Goal: Find contact information: Find contact information

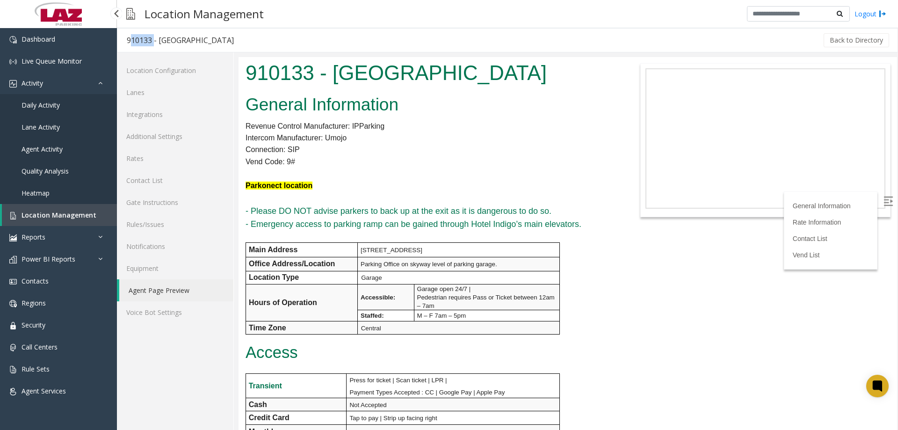
click at [50, 213] on span "Location Management" at bounding box center [59, 214] width 75 height 9
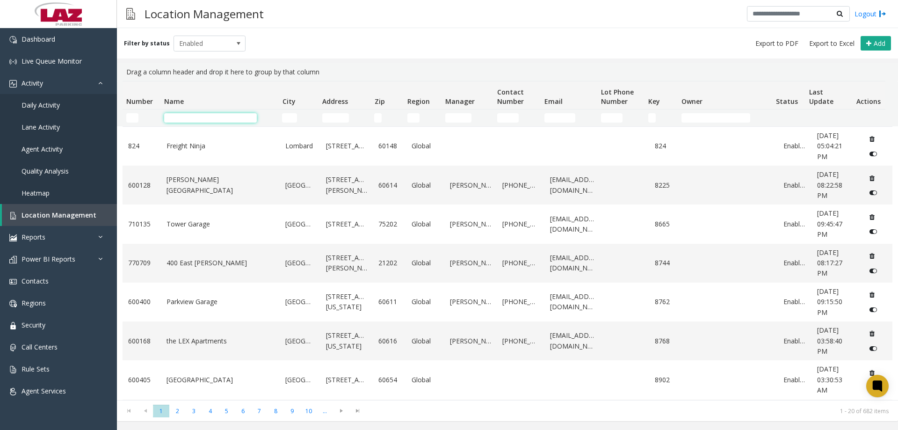
click at [170, 120] on input "Name Filter" at bounding box center [210, 117] width 93 height 9
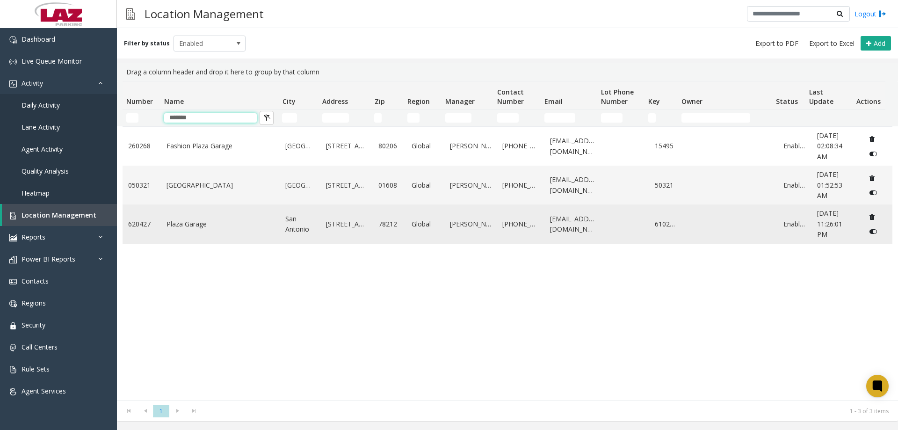
type input "*******"
click at [194, 212] on td "Plaza Garage" at bounding box center [220, 223] width 119 height 39
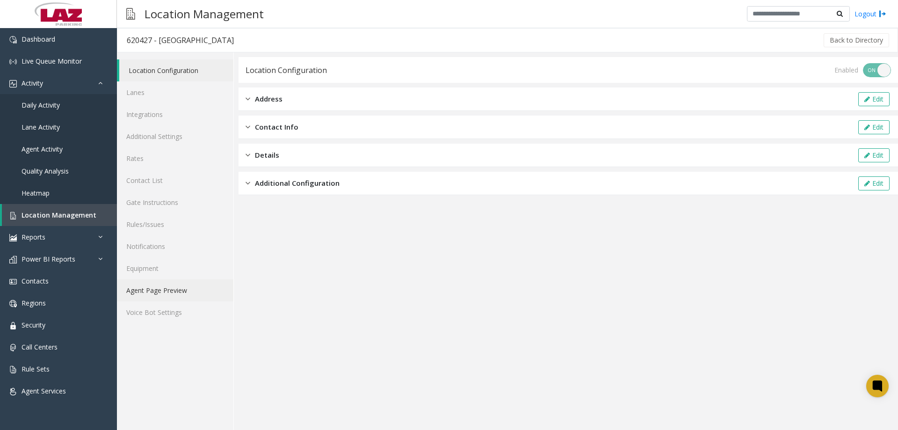
click at [153, 287] on link "Agent Page Preview" at bounding box center [175, 290] width 116 height 22
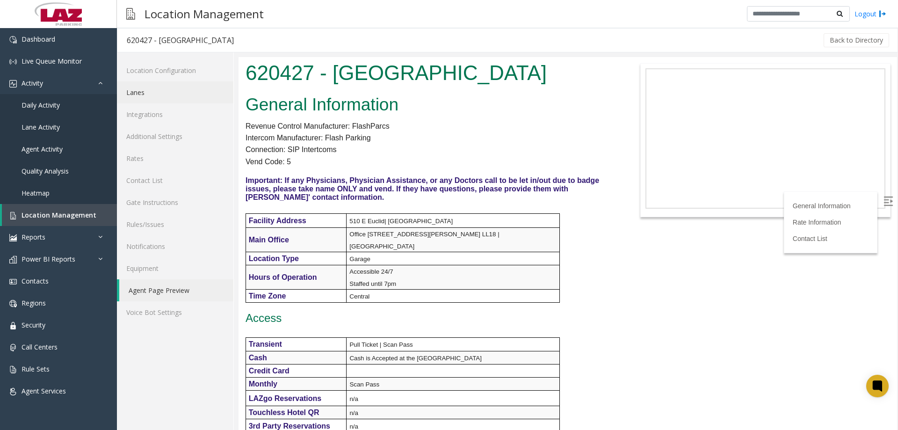
click at [157, 90] on link "Lanes" at bounding box center [175, 92] width 116 height 22
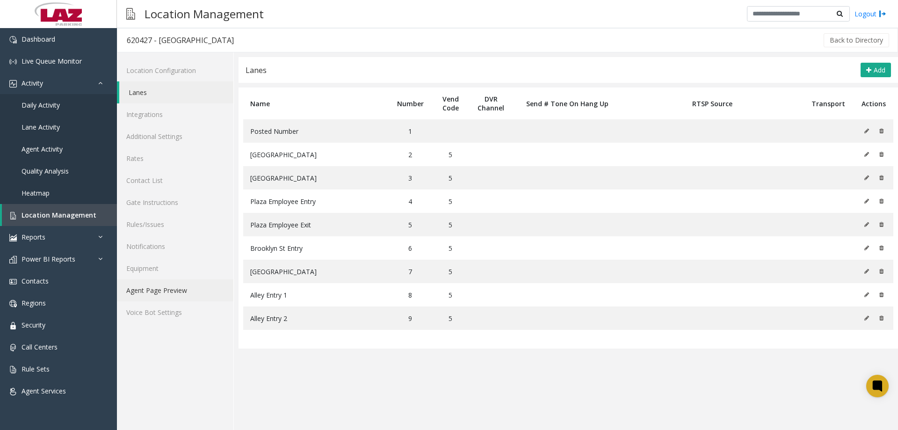
click at [157, 287] on link "Agent Page Preview" at bounding box center [175, 290] width 116 height 22
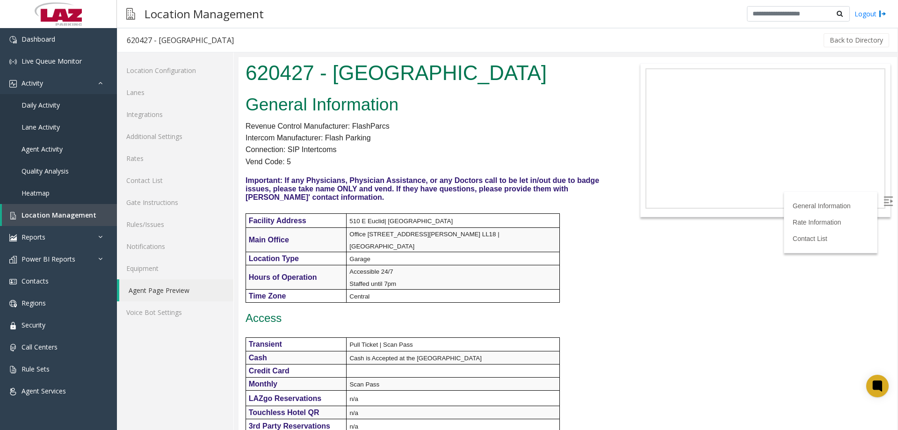
click at [287, 67] on h1 "620427 - Plaza Garage" at bounding box center [430, 72] width 370 height 29
copy h1 "620427"
drag, startPoint x: 892, startPoint y: 309, endPoint x: 1114, endPoint y: 93, distance: 309.8
click at [883, 201] on img at bounding box center [887, 200] width 9 height 9
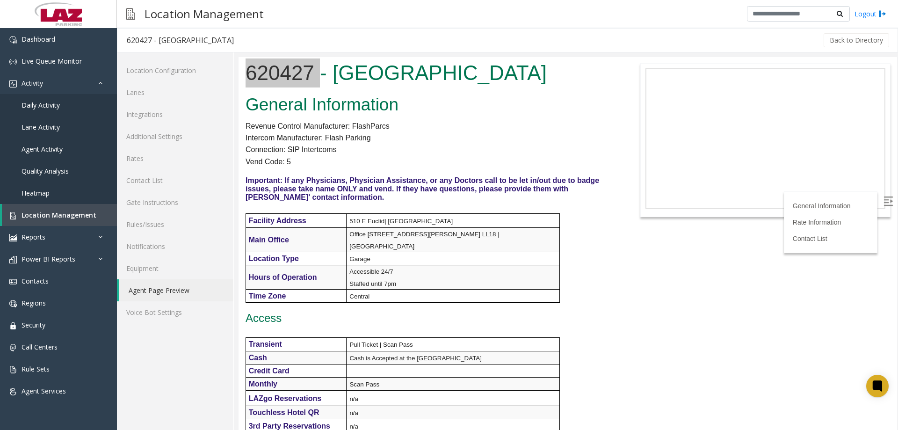
click at [166, 358] on div "Location Configuration Lanes Integrations Additional Settings Rates Contact Lis…" at bounding box center [175, 240] width 117 height 377
click at [156, 100] on link "Lanes" at bounding box center [175, 92] width 116 height 22
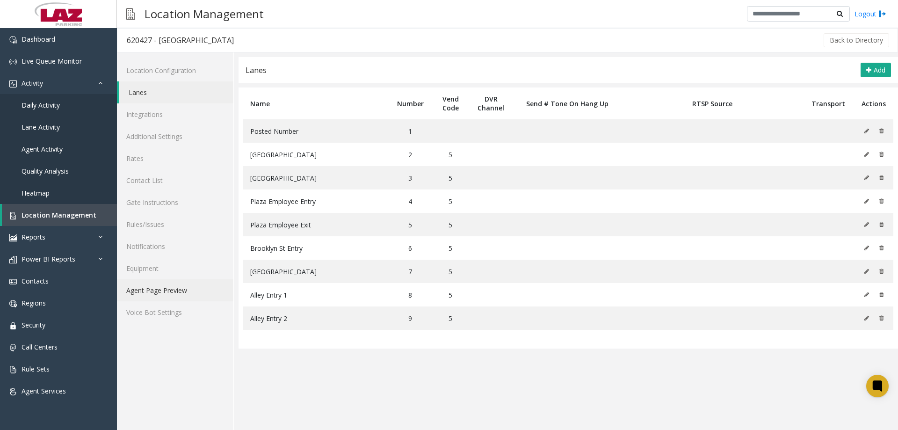
click at [171, 287] on link "Agent Page Preview" at bounding box center [175, 290] width 116 height 22
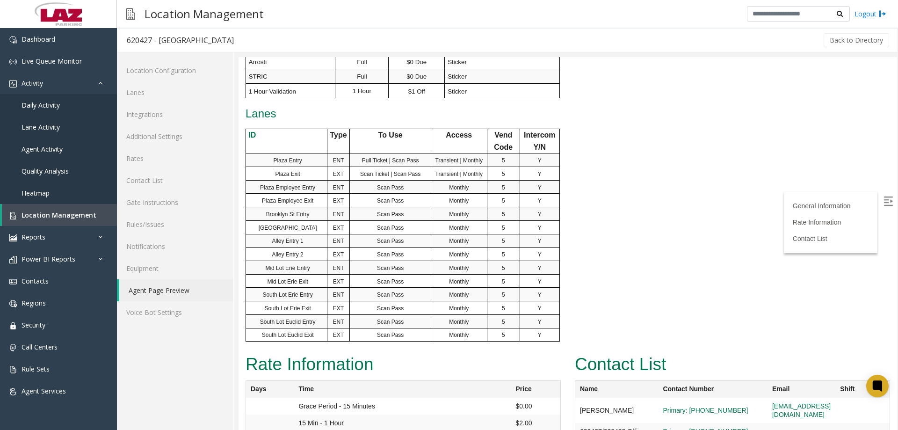
scroll to position [561, 0]
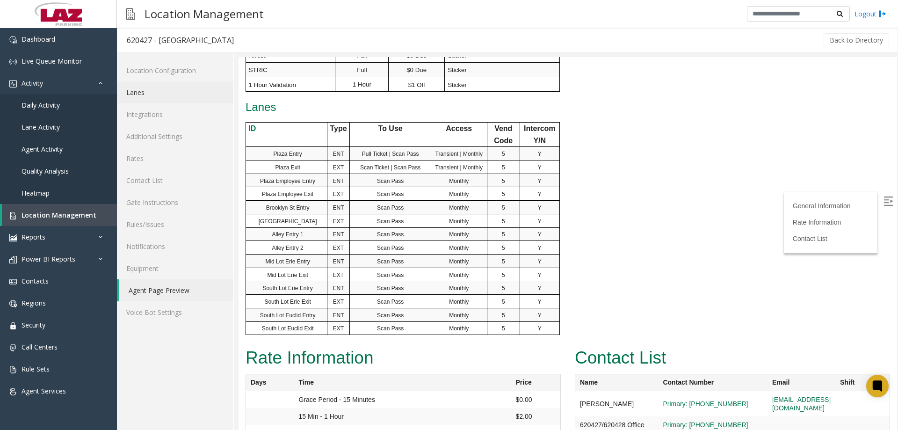
click at [158, 98] on link "Lanes" at bounding box center [175, 92] width 116 height 22
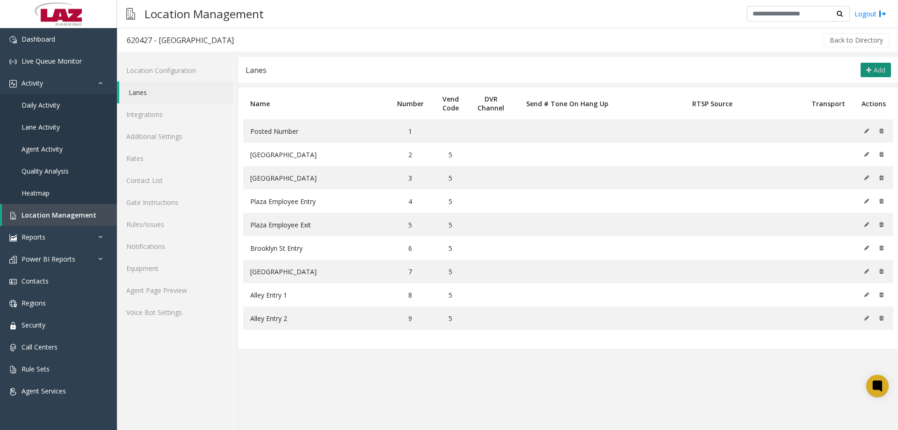
click at [870, 67] on icon at bounding box center [868, 69] width 5 height 7
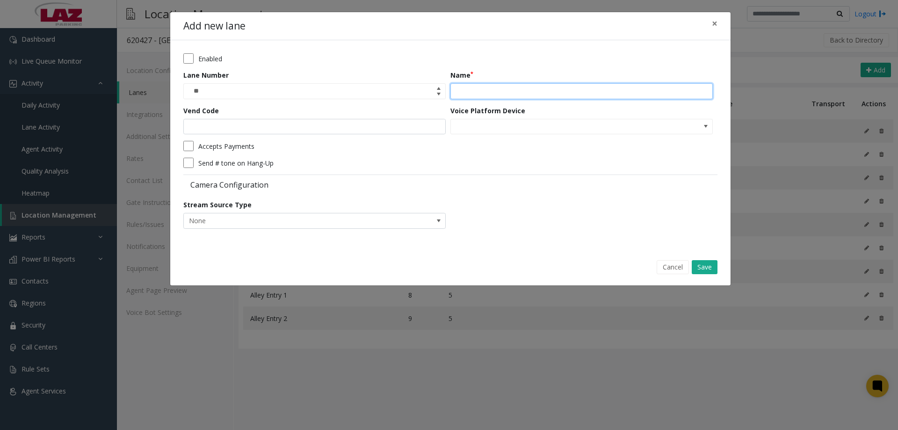
click at [483, 85] on input "Name" at bounding box center [581, 91] width 262 height 16
paste input "**********"
type input "**********"
drag, startPoint x: 396, startPoint y: 114, endPoint x: 392, endPoint y: 122, distance: 9.8
click at [396, 115] on div "Vend Code" at bounding box center [316, 120] width 267 height 29
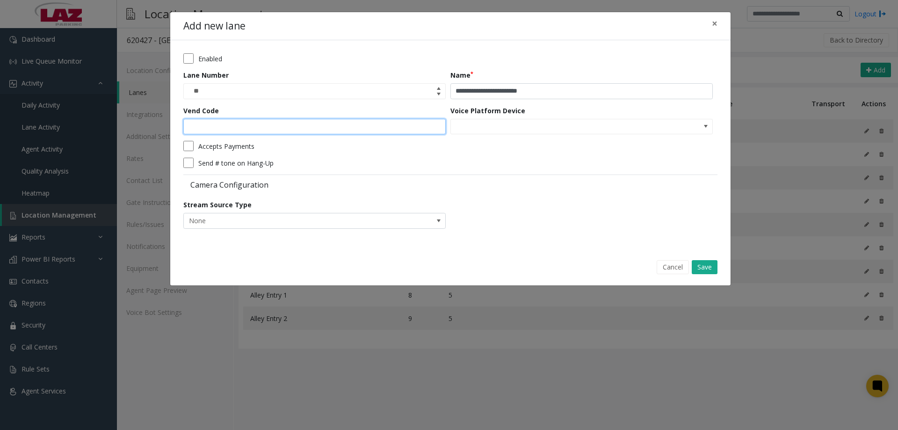
click at [392, 124] on input "Vend Code" at bounding box center [314, 127] width 262 height 16
type input "*"
click at [702, 263] on button "Save" at bounding box center [704, 267] width 26 height 14
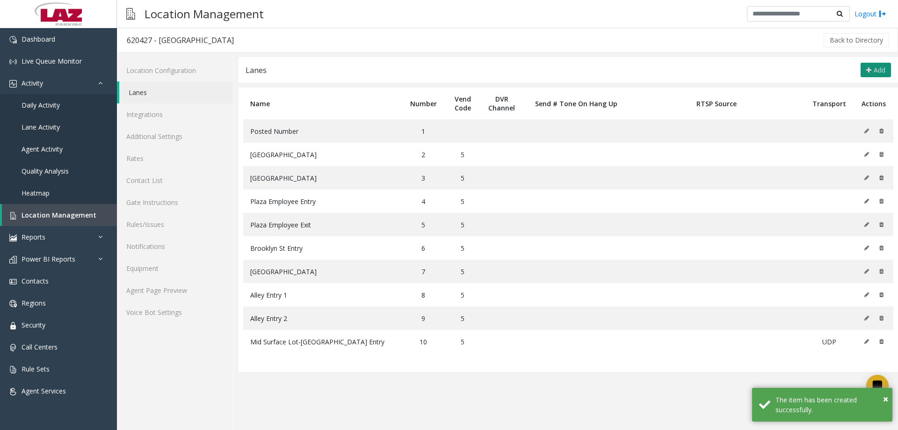
click at [870, 73] on icon at bounding box center [868, 69] width 5 height 7
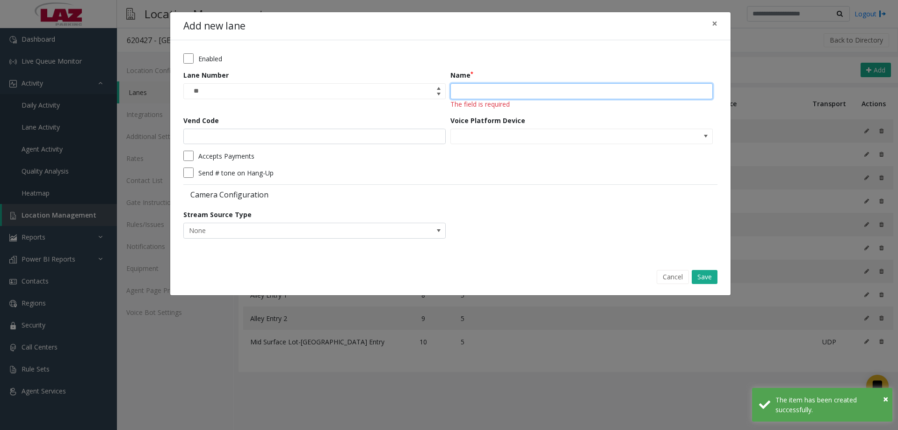
click at [514, 88] on input "Name" at bounding box center [581, 91] width 262 height 16
paste input "**********"
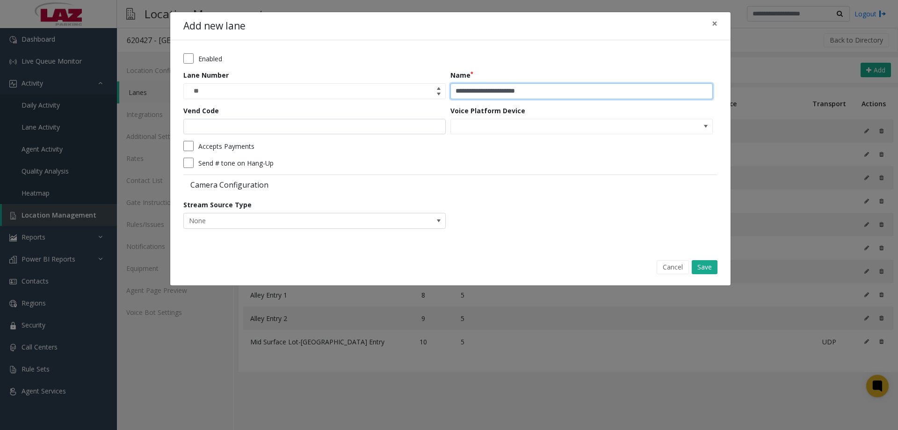
type input "**********"
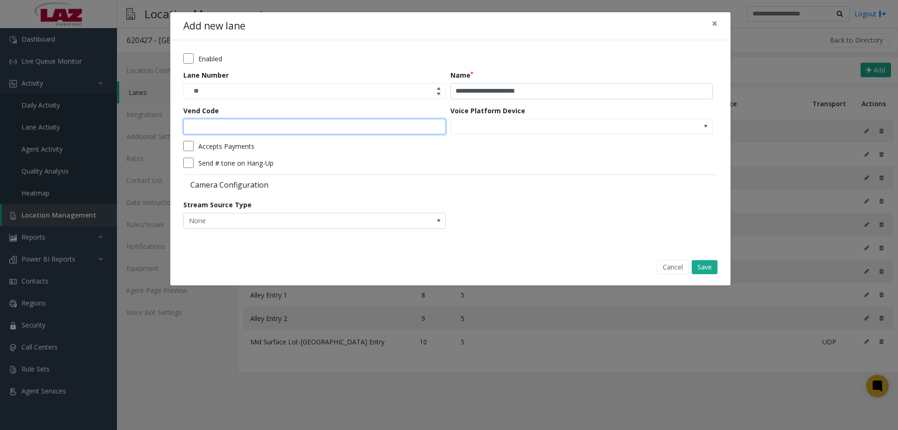
click at [383, 128] on input "Vend Code" at bounding box center [314, 127] width 262 height 16
type input "*"
click at [706, 273] on button "Save" at bounding box center [704, 267] width 26 height 14
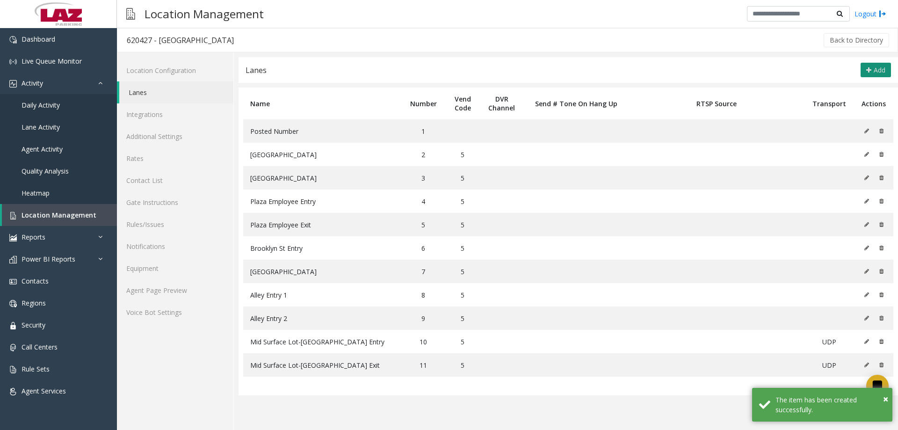
click at [869, 76] on button "Add" at bounding box center [875, 70] width 30 height 15
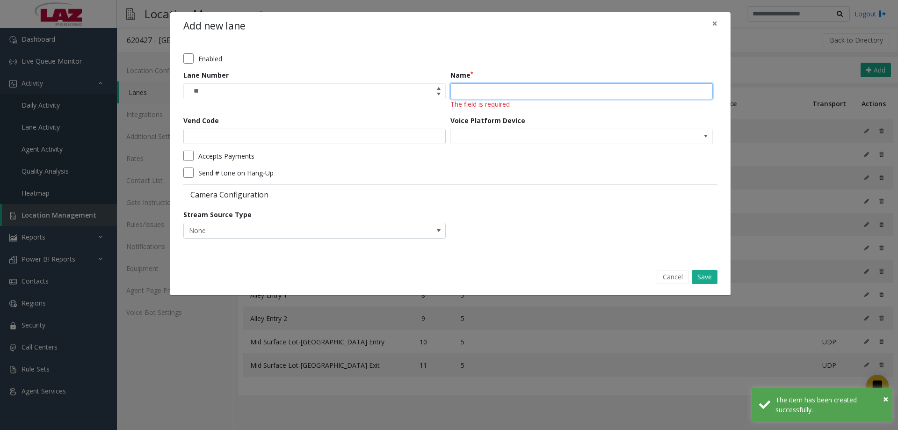
click at [482, 83] on input "Name" at bounding box center [581, 91] width 262 height 16
paste input "**********"
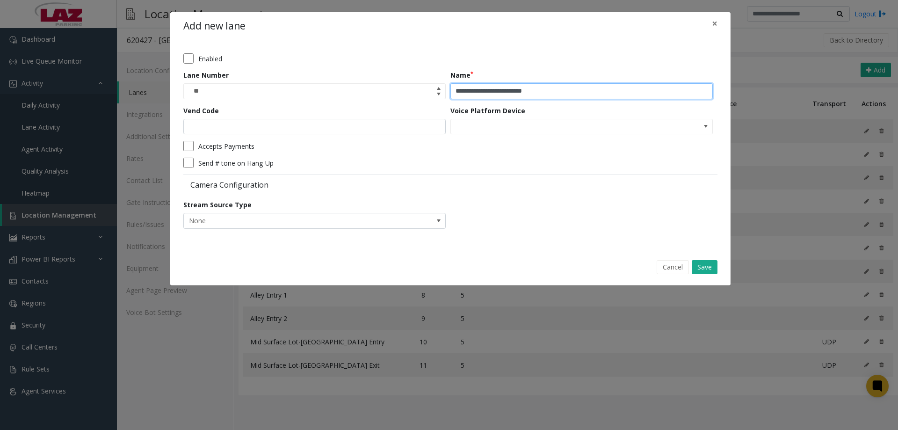
type input "**********"
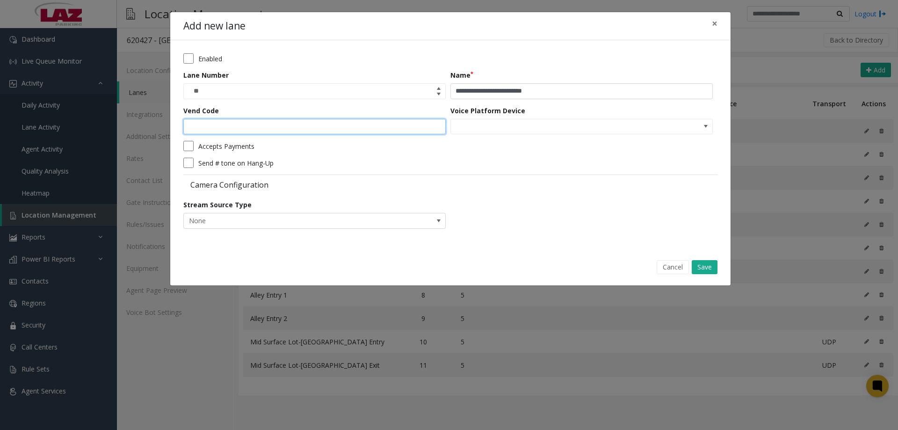
drag, startPoint x: 325, startPoint y: 129, endPoint x: 305, endPoint y: 138, distance: 21.6
click at [324, 129] on input "Vend Code" at bounding box center [314, 127] width 262 height 16
type input "*"
click at [700, 259] on div "Cancel Save" at bounding box center [450, 267] width 547 height 24
click at [700, 261] on button "Save" at bounding box center [704, 267] width 26 height 14
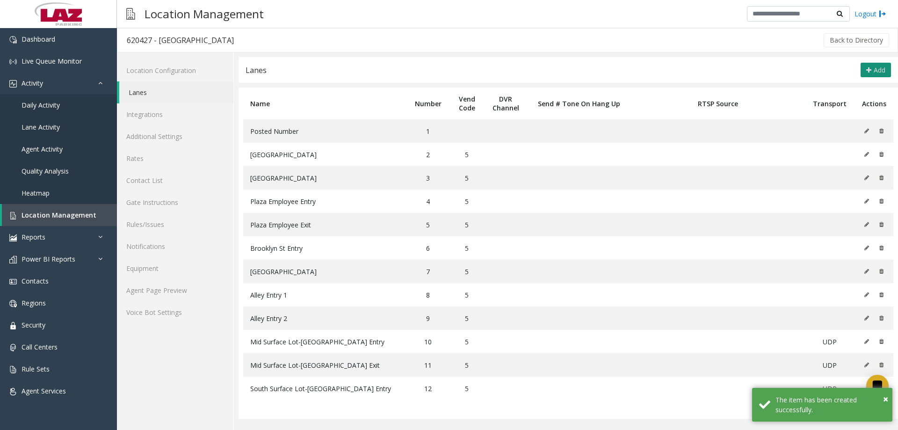
click at [865, 75] on button "Add" at bounding box center [875, 70] width 30 height 15
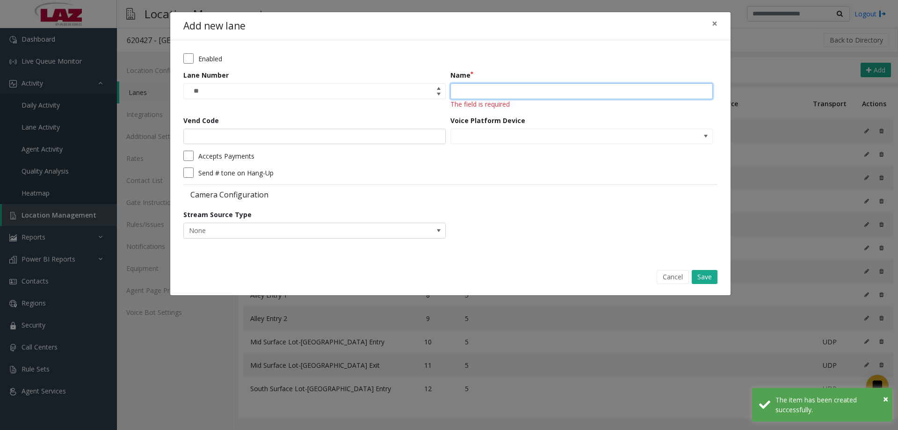
drag, startPoint x: 479, startPoint y: 90, endPoint x: 398, endPoint y: 137, distance: 94.1
click at [479, 90] on input "Name" at bounding box center [581, 91] width 262 height 16
paste input "**********"
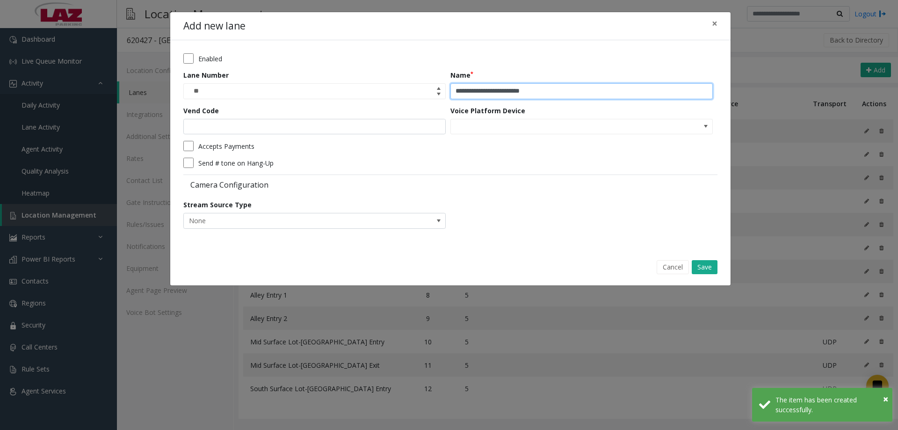
type input "**********"
click at [340, 133] on form "**********" at bounding box center [450, 144] width 534 height 182
click at [339, 131] on input "Vend Code" at bounding box center [314, 127] width 262 height 16
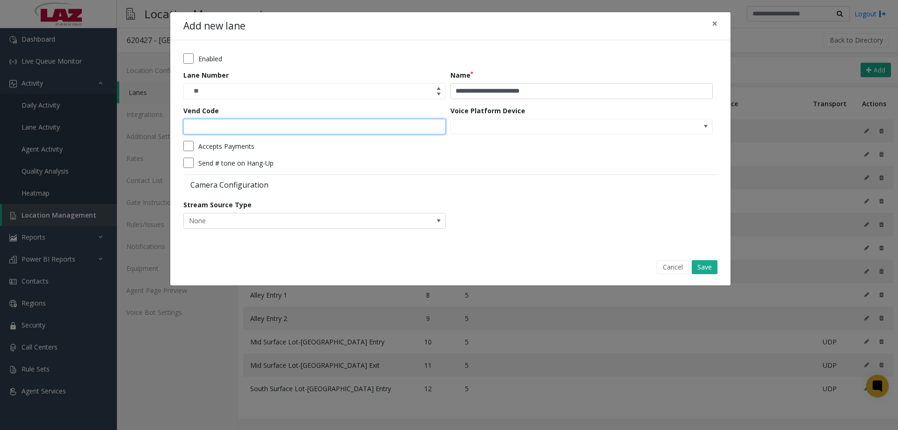
click at [341, 129] on input "Vend Code" at bounding box center [314, 127] width 262 height 16
type input "*"
click at [707, 272] on button "Save" at bounding box center [704, 267] width 26 height 14
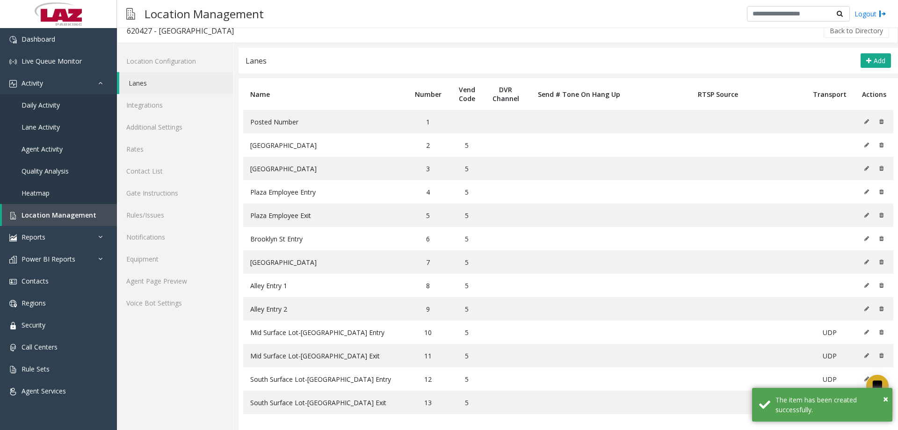
scroll to position [12, 0]
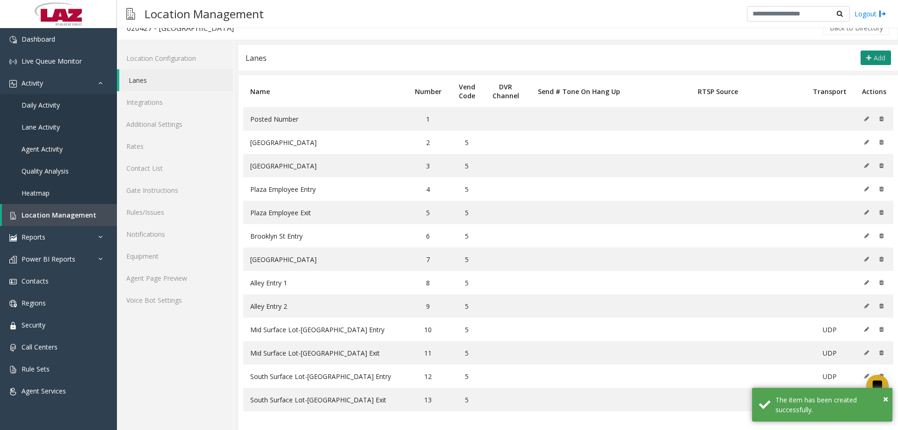
click at [873, 58] on span "Add" at bounding box center [879, 57] width 12 height 9
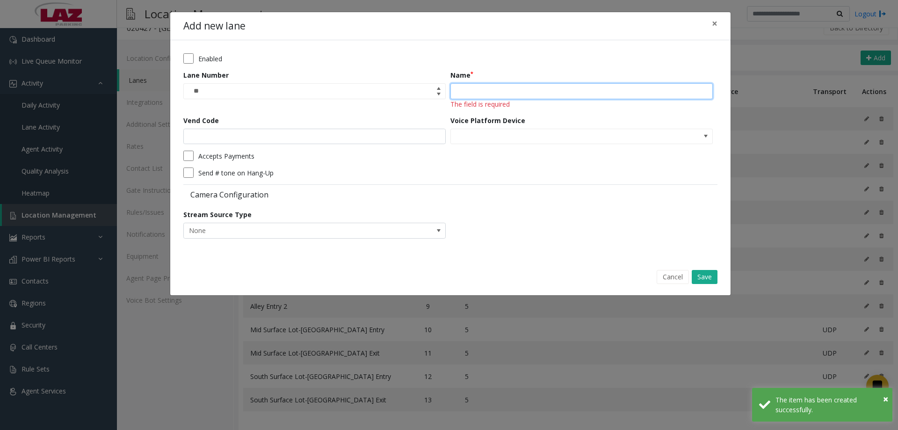
click at [473, 83] on input "Name" at bounding box center [581, 91] width 262 height 16
paste input "**********"
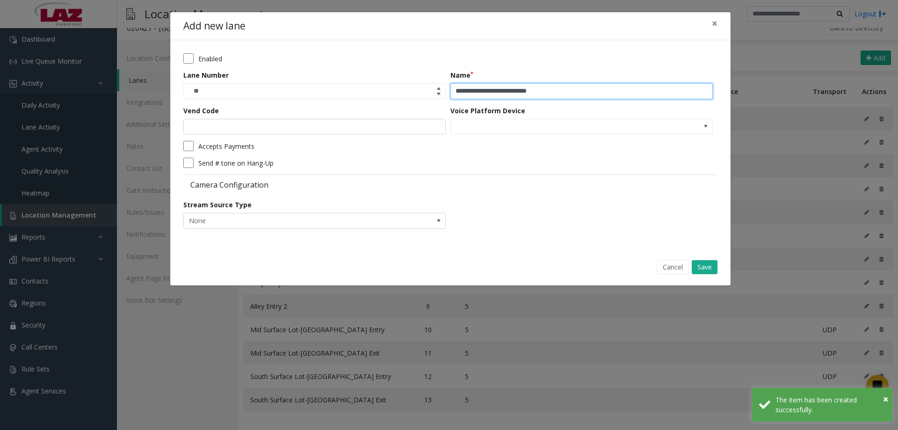
type input "**********"
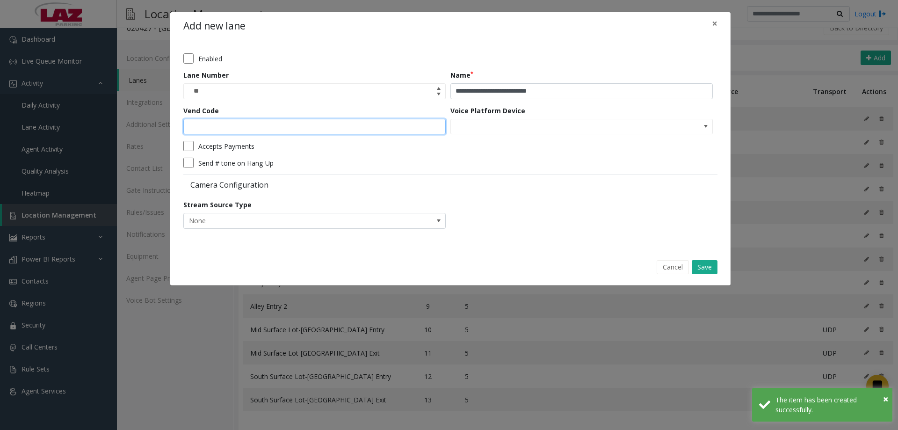
click at [368, 129] on input "Vend Code" at bounding box center [314, 127] width 262 height 16
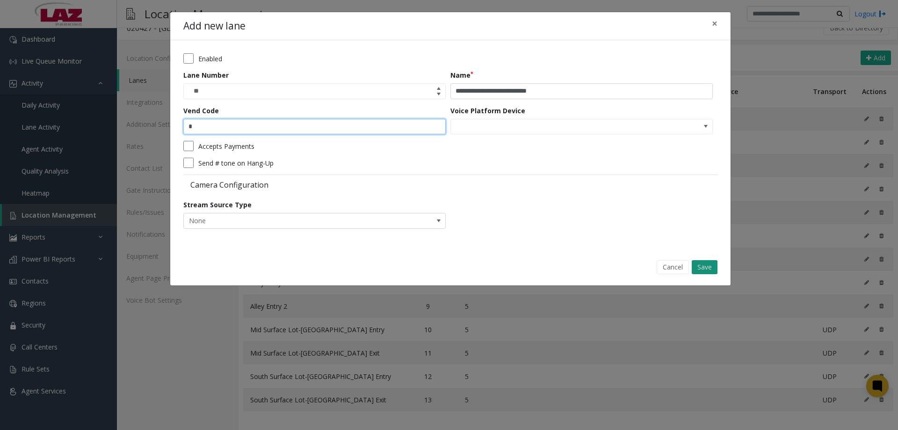
type input "*"
click at [711, 269] on button "Save" at bounding box center [704, 267] width 26 height 14
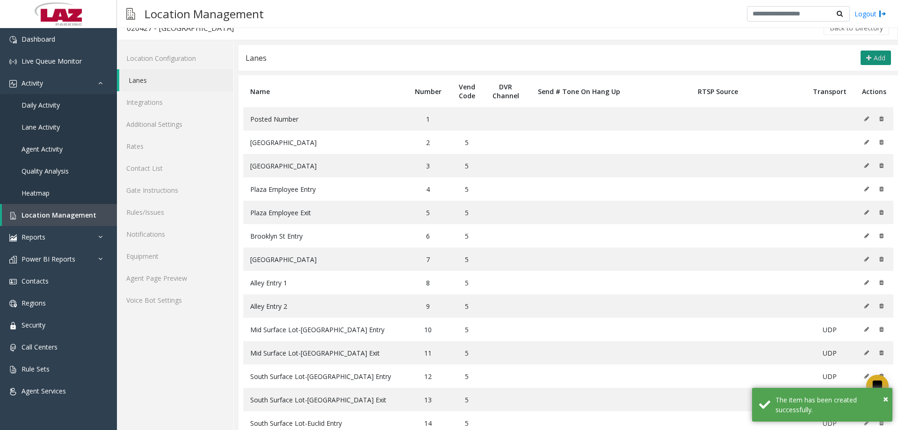
click at [879, 58] on button "Add" at bounding box center [875, 57] width 30 height 15
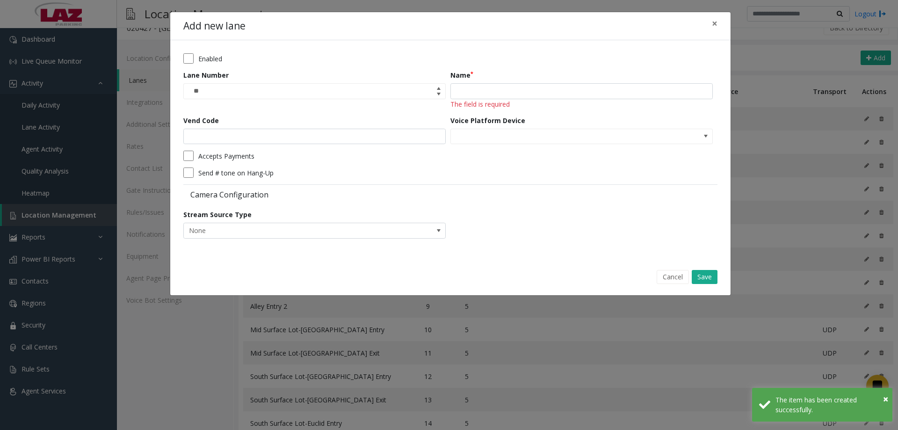
click at [488, 81] on div "Name The field is required" at bounding box center [583, 89] width 267 height 39
click at [491, 89] on input "Name" at bounding box center [581, 91] width 262 height 16
paste input "**********"
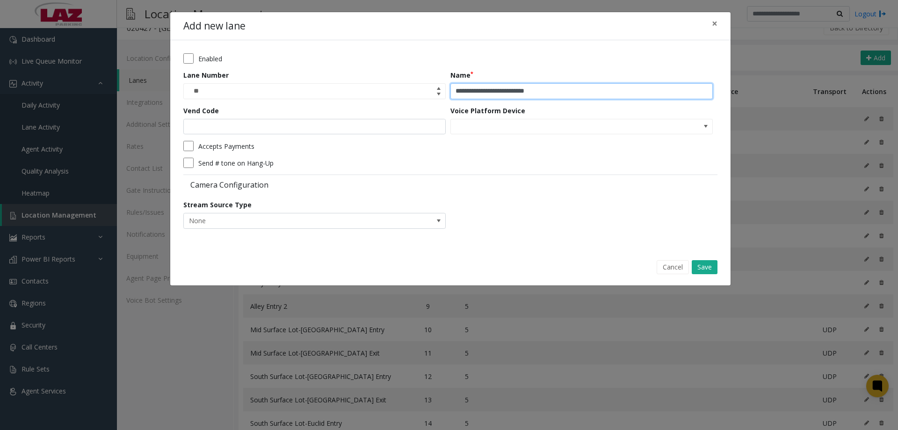
type input "**********"
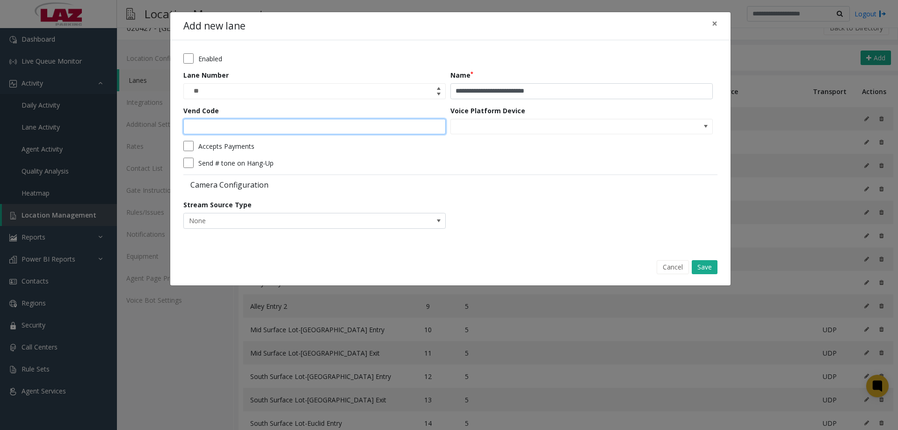
click at [349, 131] on input "Vend Code" at bounding box center [314, 127] width 262 height 16
type input "*"
click at [693, 266] on button "Save" at bounding box center [704, 267] width 26 height 14
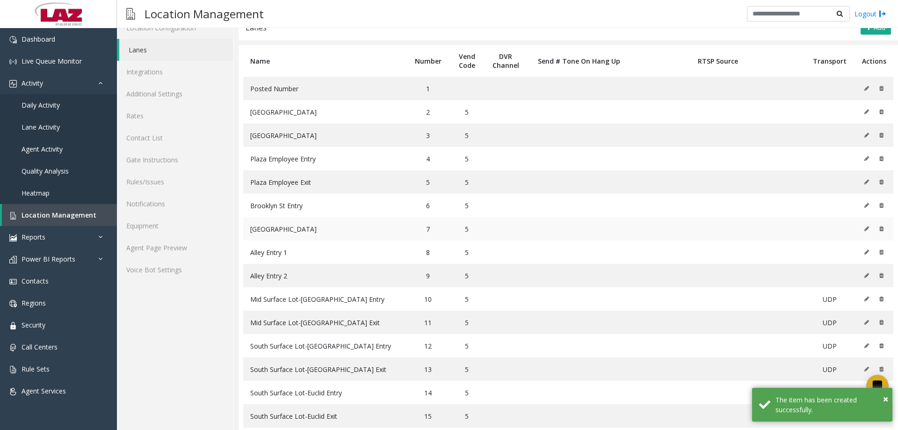
scroll to position [59, 0]
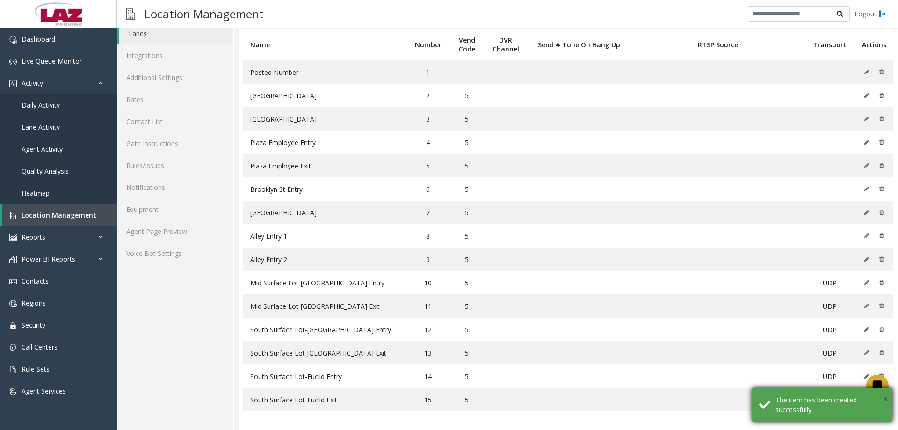
click at [884, 397] on span "×" at bounding box center [885, 398] width 5 height 13
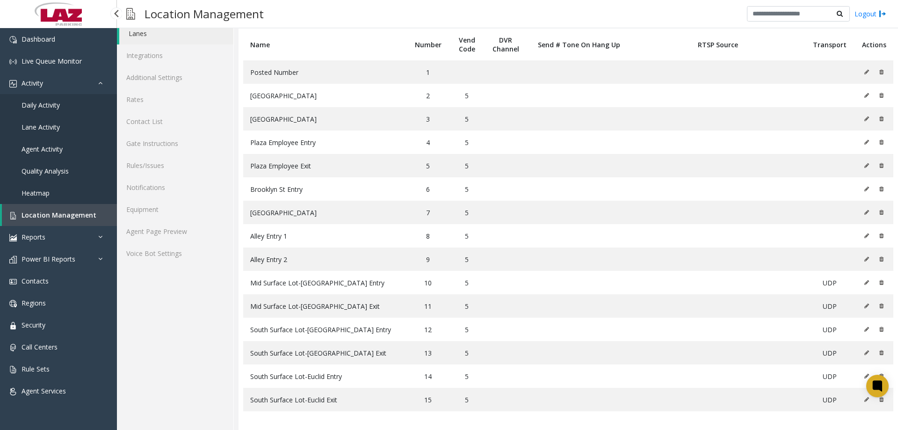
click at [61, 104] on link "Daily Activity" at bounding box center [58, 105] width 117 height 22
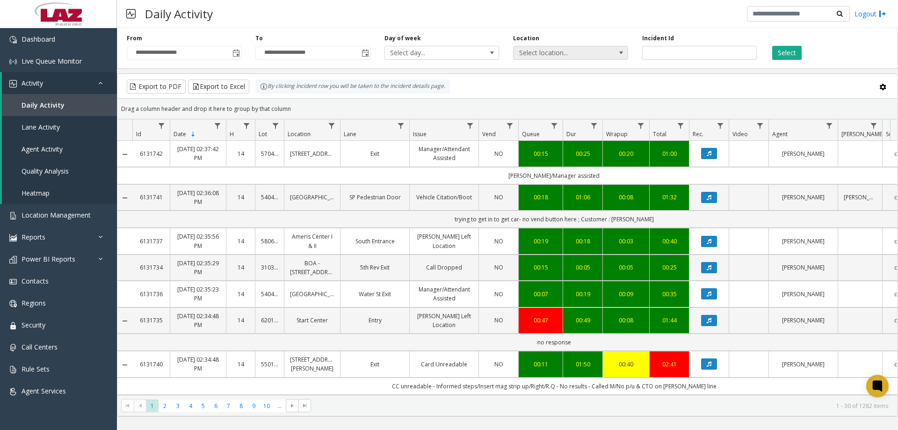
click at [559, 54] on span "Select location..." at bounding box center [558, 52] width 91 height 13
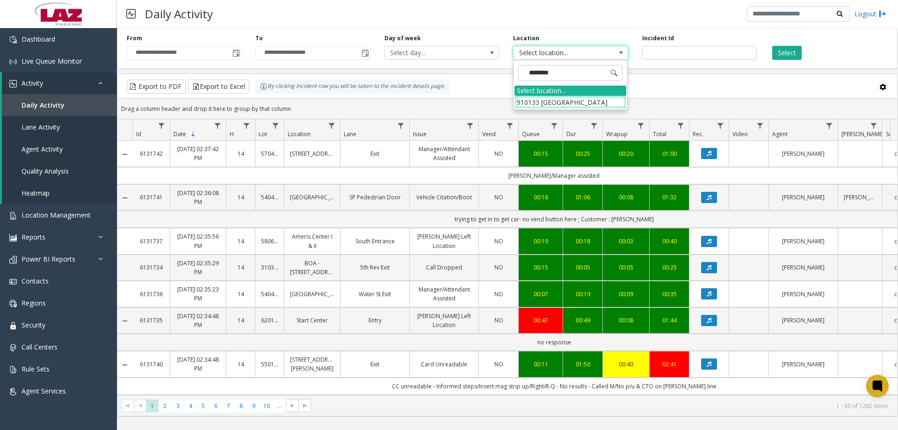
type input "*********"
click at [573, 101] on li "910133 NorthStar Center" at bounding box center [570, 102] width 112 height 13
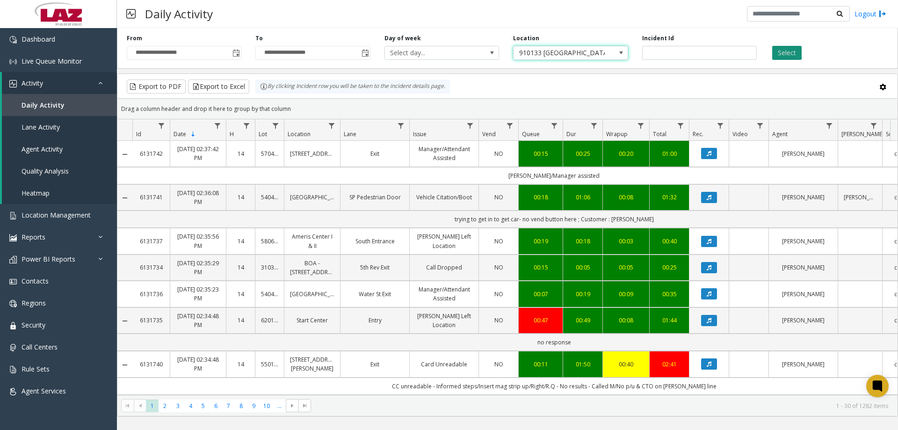
click at [775, 56] on button "Select" at bounding box center [786, 53] width 29 height 14
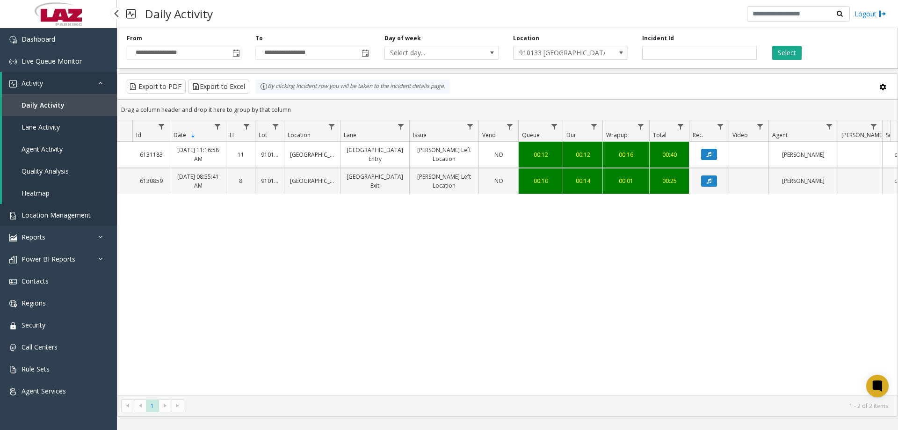
click at [77, 205] on link "Location Management" at bounding box center [58, 215] width 117 height 22
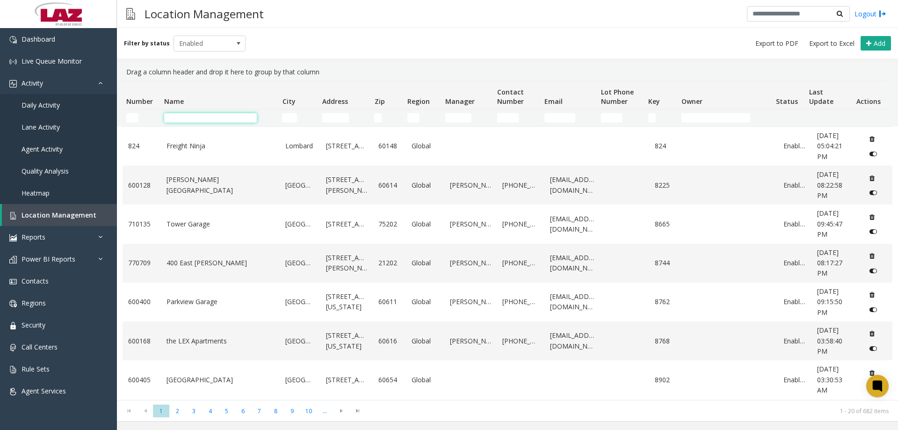
click at [180, 117] on input "Name Filter" at bounding box center [210, 117] width 93 height 9
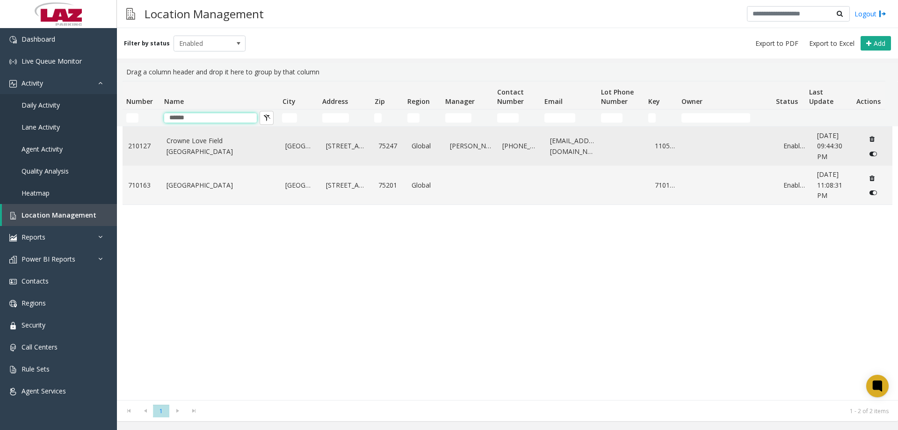
type input "******"
click at [218, 151] on td "Crowne Love Field Dallas" at bounding box center [220, 146] width 119 height 39
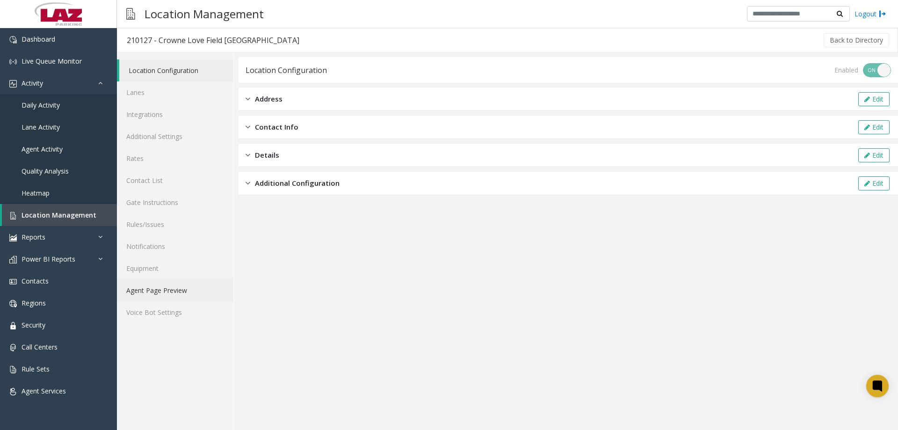
click at [192, 289] on link "Agent Page Preview" at bounding box center [175, 290] width 116 height 22
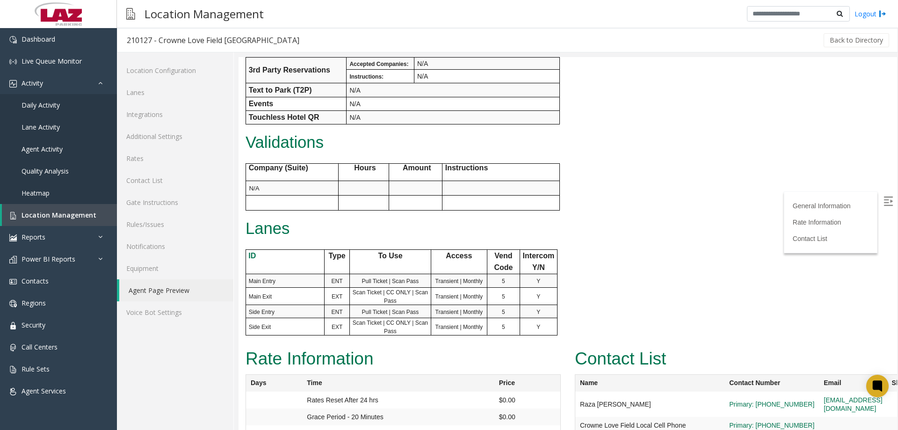
scroll to position [407, 0]
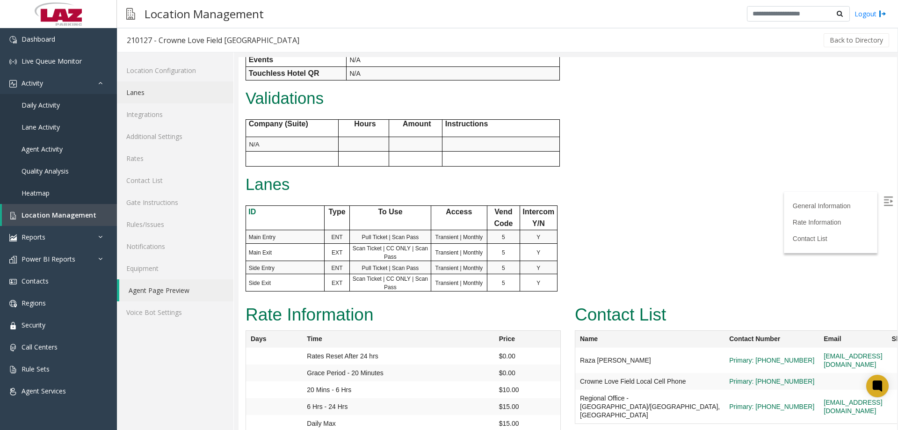
click at [155, 94] on link "Lanes" at bounding box center [175, 92] width 116 height 22
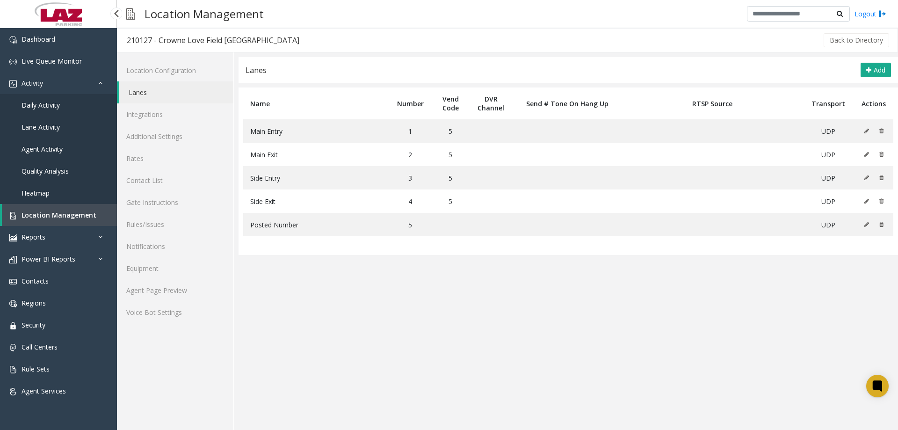
click at [56, 216] on span "Location Management" at bounding box center [59, 214] width 75 height 9
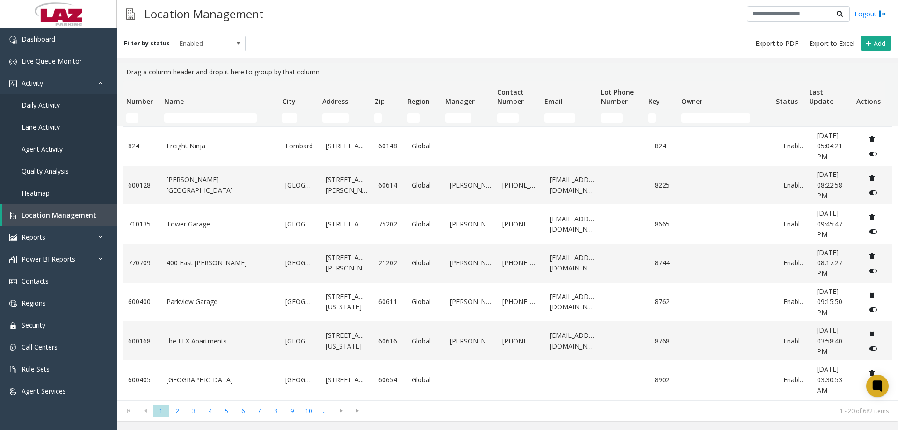
click at [243, 112] on td "Name Filter" at bounding box center [219, 117] width 118 height 17
click at [241, 114] on input "Name Filter" at bounding box center [210, 117] width 93 height 9
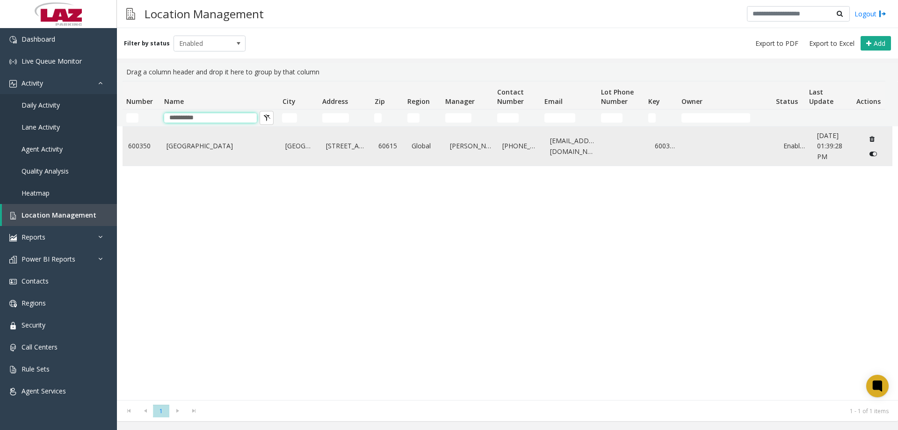
type input "**********"
click at [201, 151] on link "Bronzeville" at bounding box center [220, 146] width 108 height 10
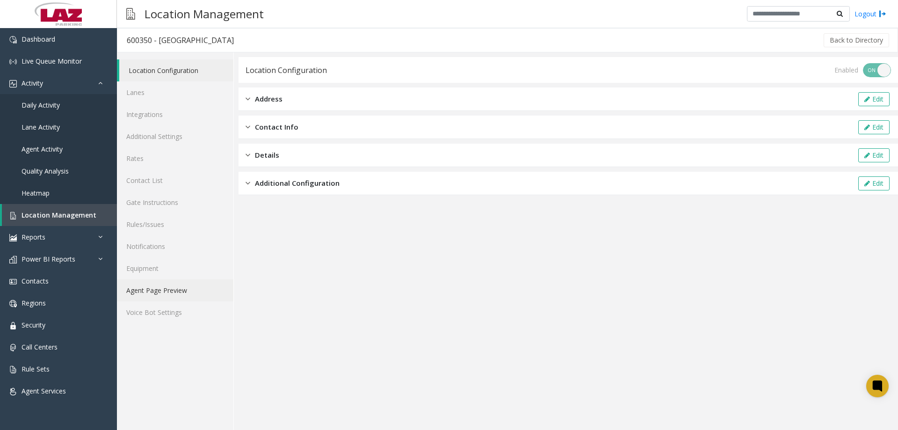
click at [160, 285] on link "Agent Page Preview" at bounding box center [175, 290] width 116 height 22
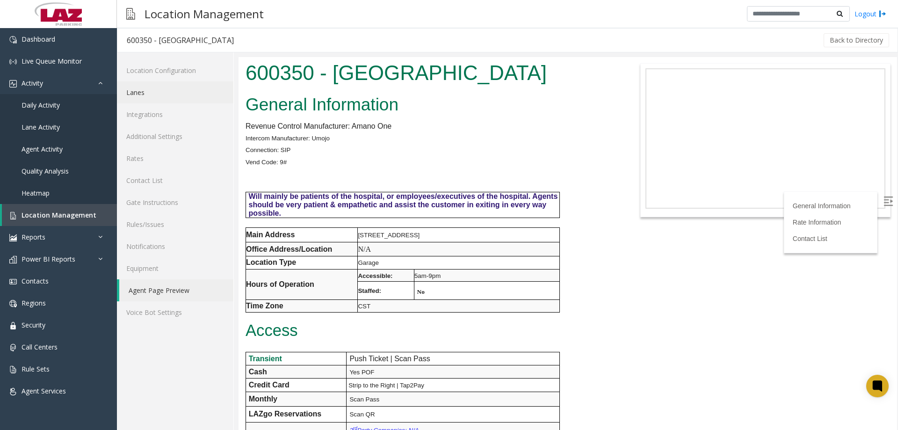
click at [157, 95] on link "Lanes" at bounding box center [175, 92] width 116 height 22
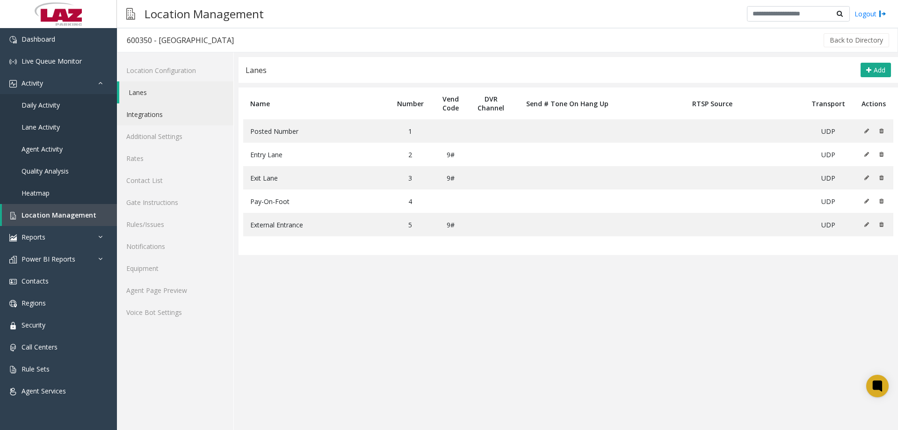
click at [155, 119] on link "Integrations" at bounding box center [175, 114] width 116 height 22
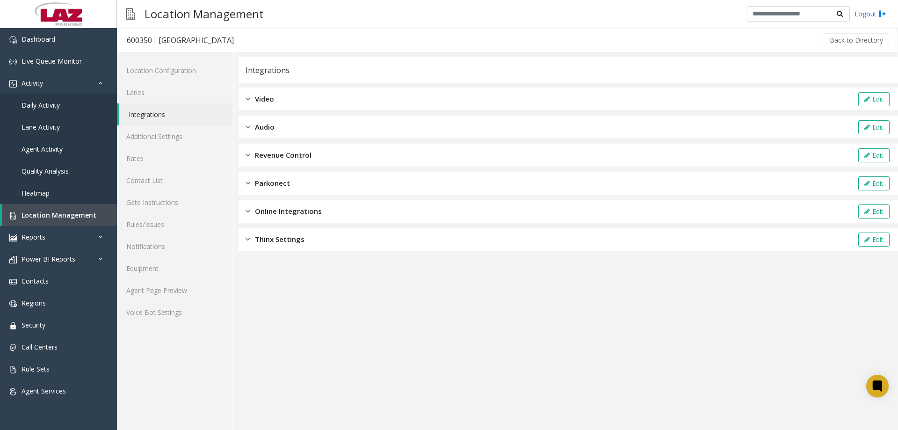
click at [269, 157] on span "Revenue Control" at bounding box center [283, 155] width 57 height 11
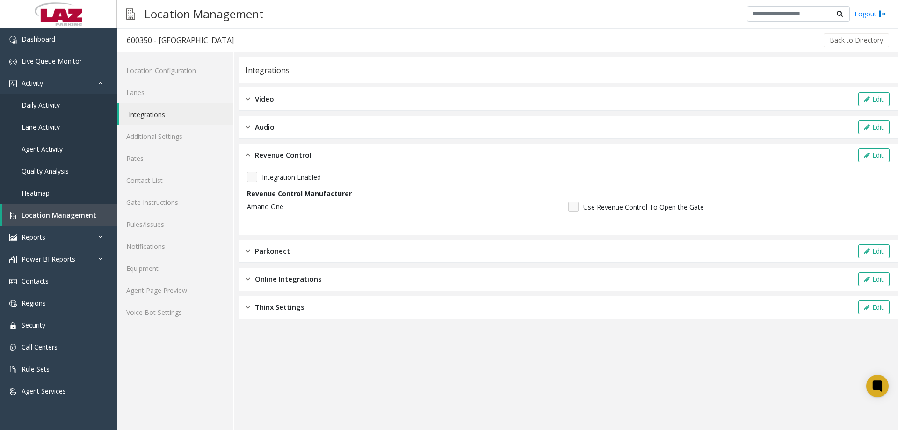
click at [280, 157] on span "Revenue Control" at bounding box center [283, 155] width 57 height 11
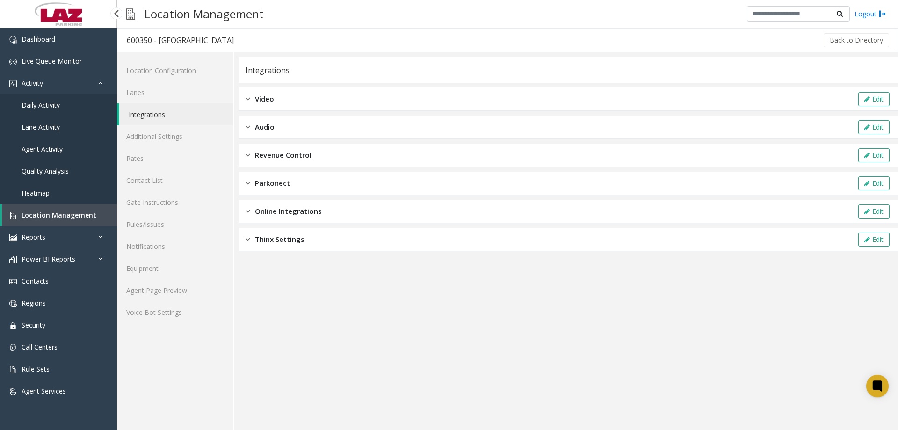
click at [43, 207] on link "Location Management" at bounding box center [59, 215] width 115 height 22
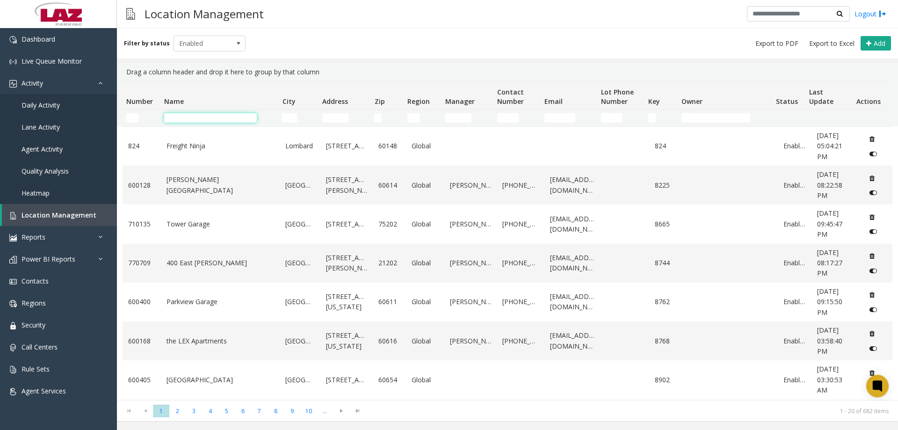
click at [219, 115] on input "Name Filter" at bounding box center [210, 117] width 93 height 9
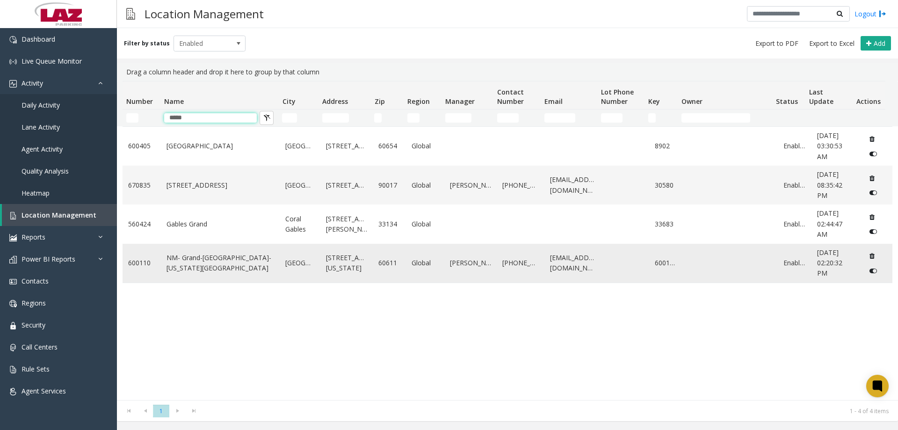
type input "*****"
click at [217, 273] on td "NM- Grand-Columbus-Ohio Lot" at bounding box center [220, 263] width 119 height 39
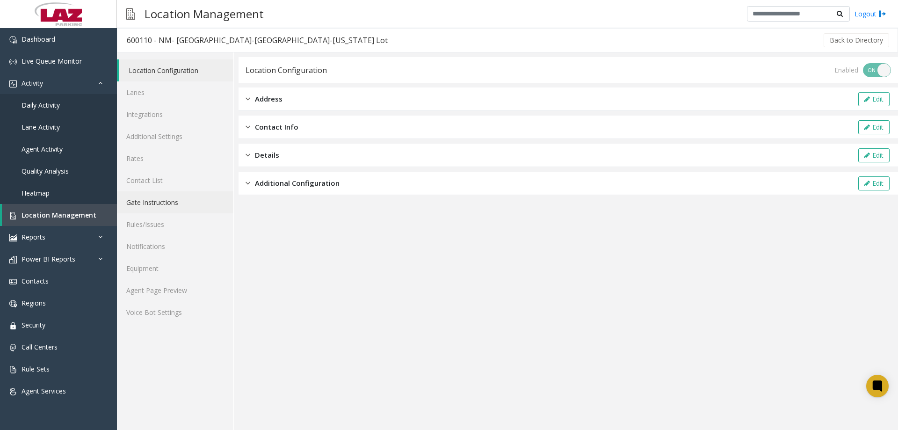
click at [150, 192] on link "Gate Instructions" at bounding box center [175, 202] width 116 height 22
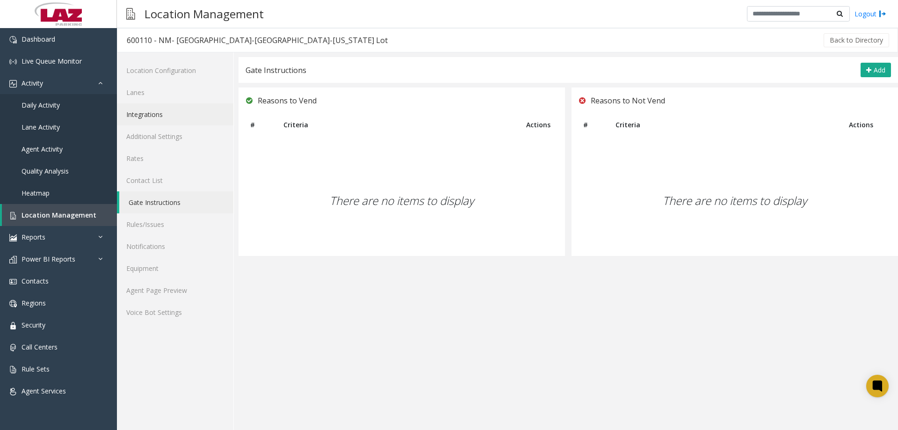
click at [165, 116] on link "Integrations" at bounding box center [175, 114] width 116 height 22
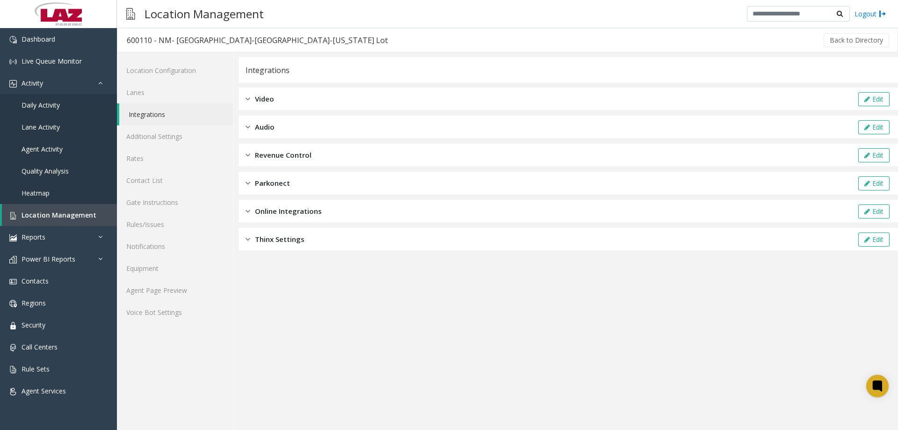
click at [374, 151] on div "Revenue Control Edit" at bounding box center [567, 155] width 659 height 23
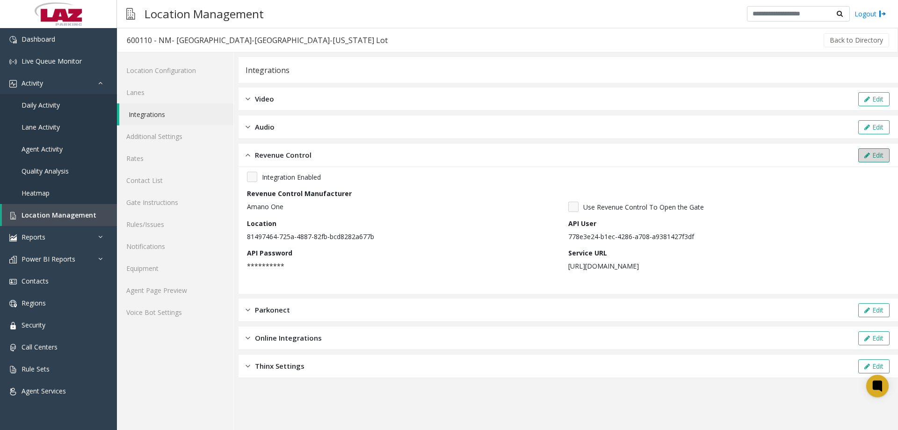
click at [866, 157] on icon at bounding box center [867, 155] width 6 height 7
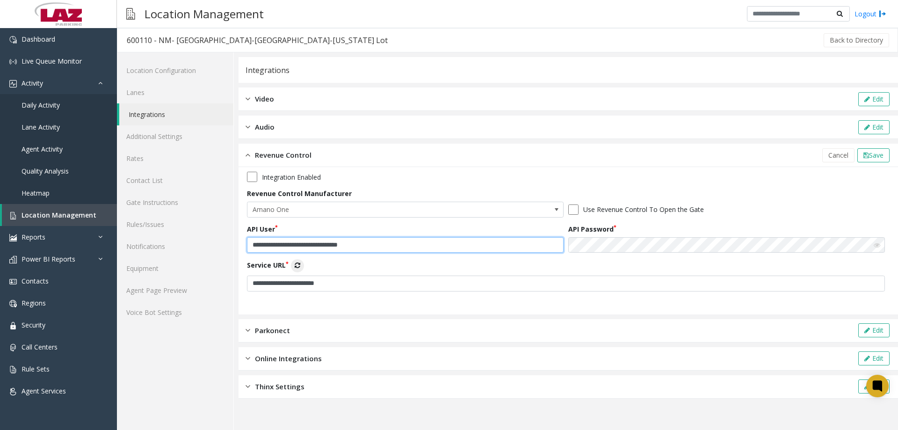
click at [413, 239] on input "**********" at bounding box center [405, 245] width 316 height 16
click at [873, 245] on icon at bounding box center [876, 245] width 7 height 7
click at [875, 245] on icon at bounding box center [876, 245] width 7 height 7
click at [171, 92] on link "Lanes" at bounding box center [175, 92] width 116 height 22
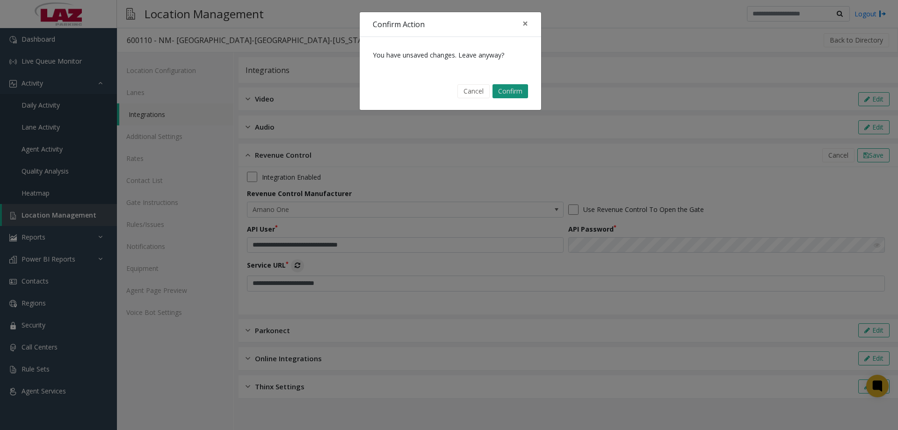
click at [503, 92] on button "Confirm" at bounding box center [510, 91] width 36 height 14
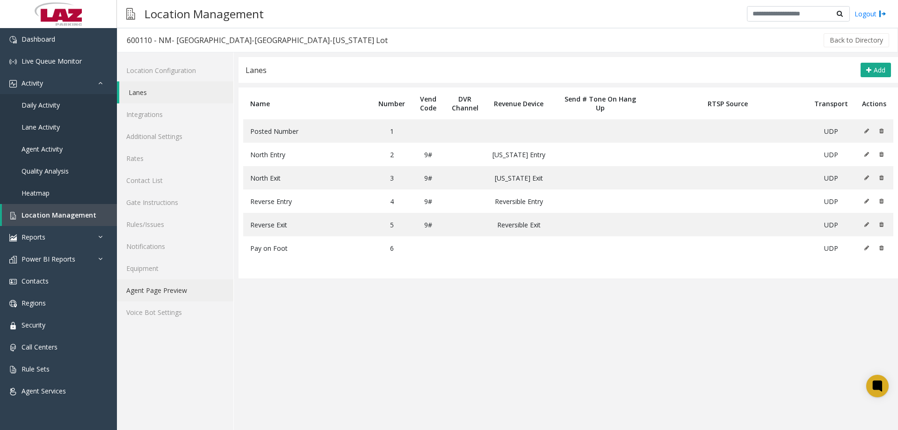
click at [176, 290] on link "Agent Page Preview" at bounding box center [175, 290] width 116 height 22
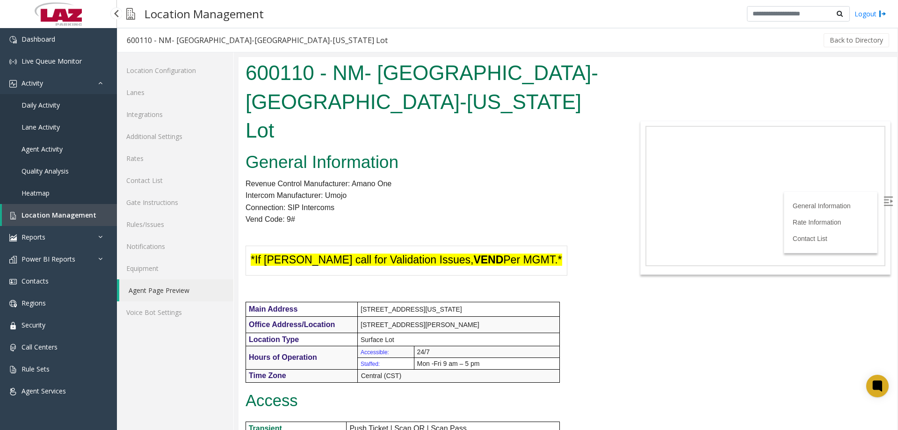
click at [64, 212] on span "Location Management" at bounding box center [59, 214] width 75 height 9
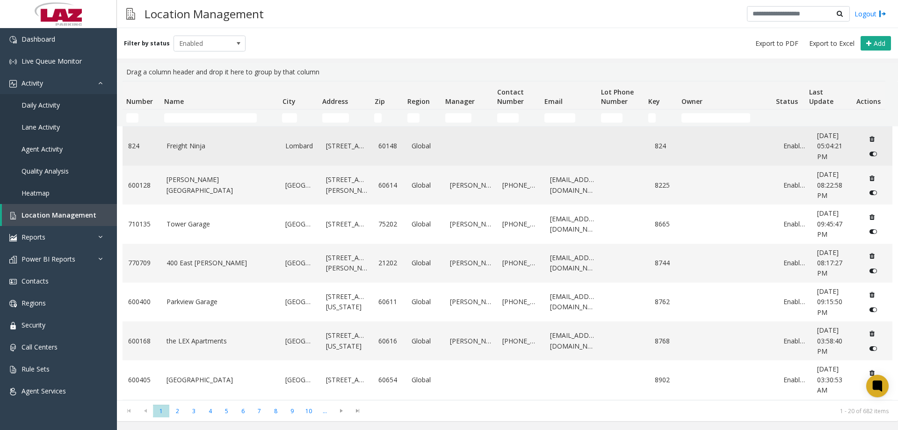
drag, startPoint x: 138, startPoint y: 125, endPoint x: 140, endPoint y: 132, distance: 6.7
click at [139, 128] on div "Number Name City Address Zip Region Manager Contact Number Email Lot Phone Numb…" at bounding box center [507, 240] width 781 height 319
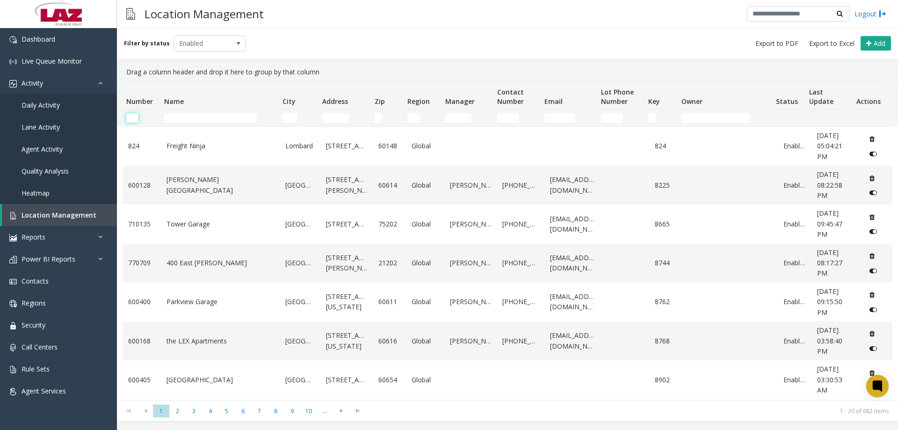
click at [135, 115] on input "Number Filter" at bounding box center [132, 117] width 12 height 9
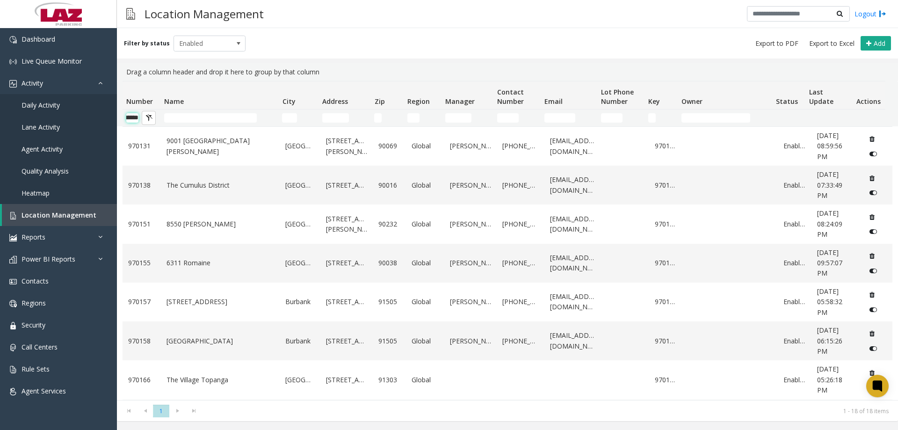
scroll to position [0, 15]
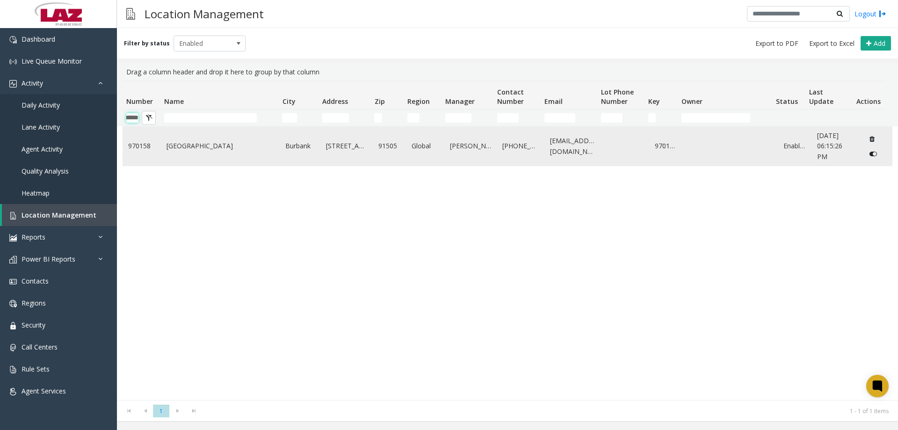
type input "******"
click at [203, 158] on td "Golden State Medical Plaza" at bounding box center [220, 146] width 119 height 39
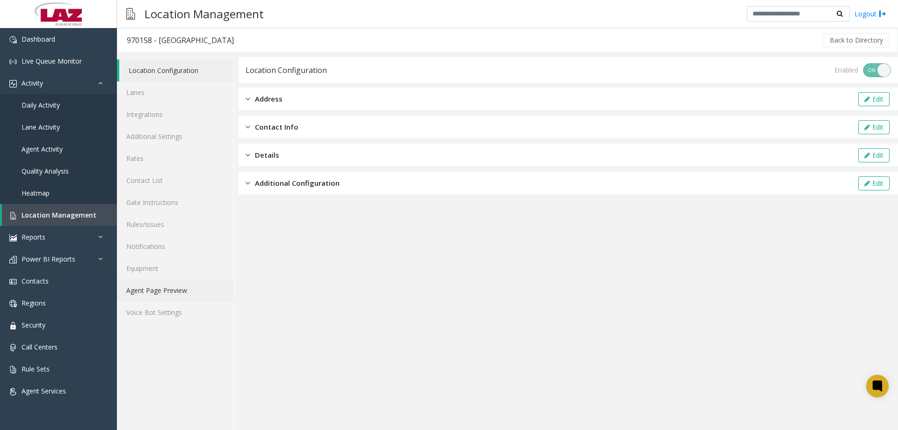
click at [170, 294] on link "Agent Page Preview" at bounding box center [175, 290] width 116 height 22
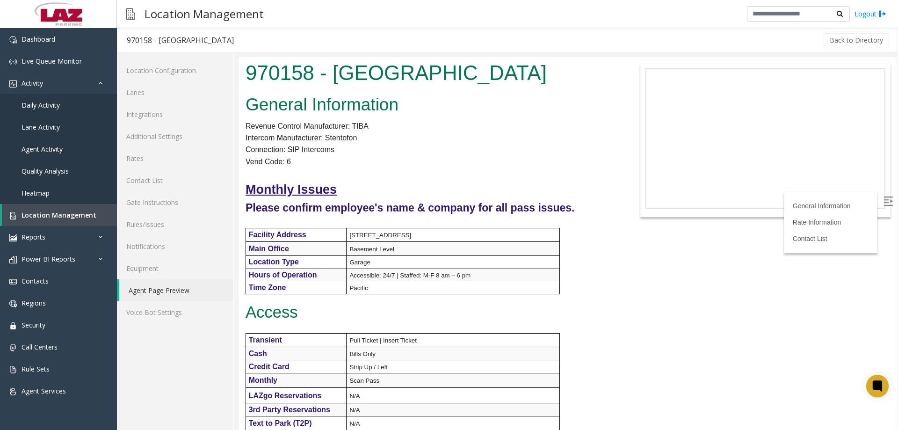
click at [290, 74] on h1 "970158 - Golden State Medical Plaza" at bounding box center [430, 72] width 370 height 29
click at [288, 74] on h1 "970158 - Golden State Medical Plaza" at bounding box center [430, 72] width 370 height 29
copy h1 "970158"
click at [161, 89] on link "Lanes" at bounding box center [175, 92] width 116 height 22
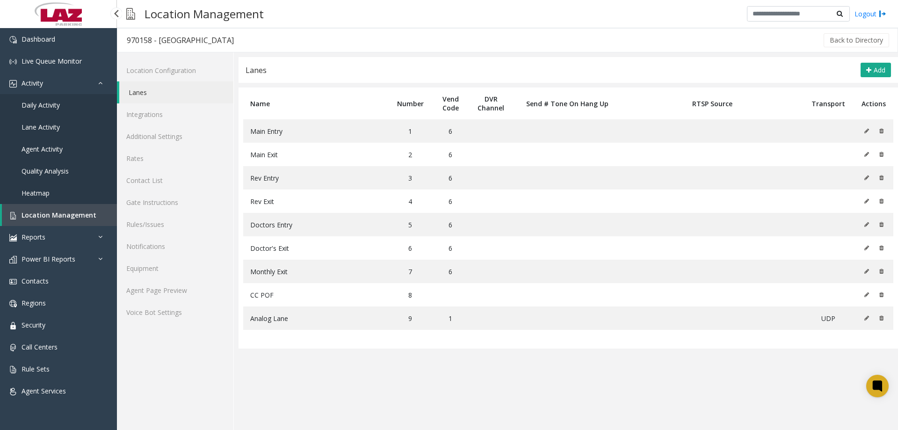
click at [55, 216] on span "Location Management" at bounding box center [59, 214] width 75 height 9
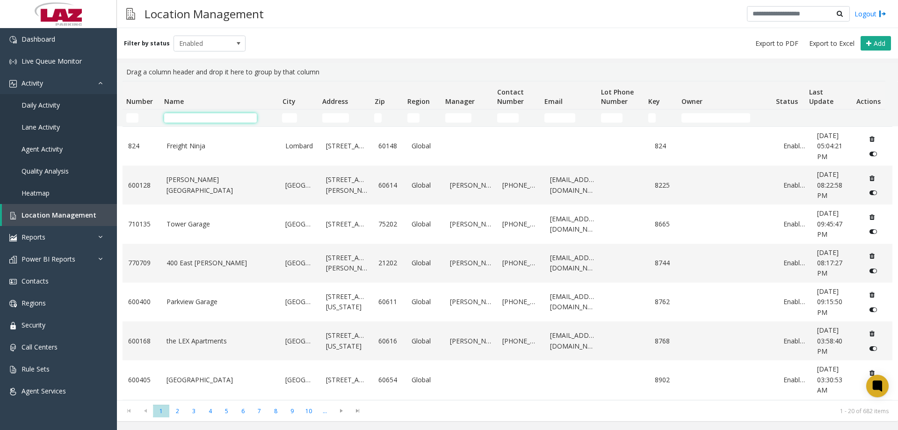
click at [194, 113] on input "Name Filter" at bounding box center [210, 117] width 93 height 9
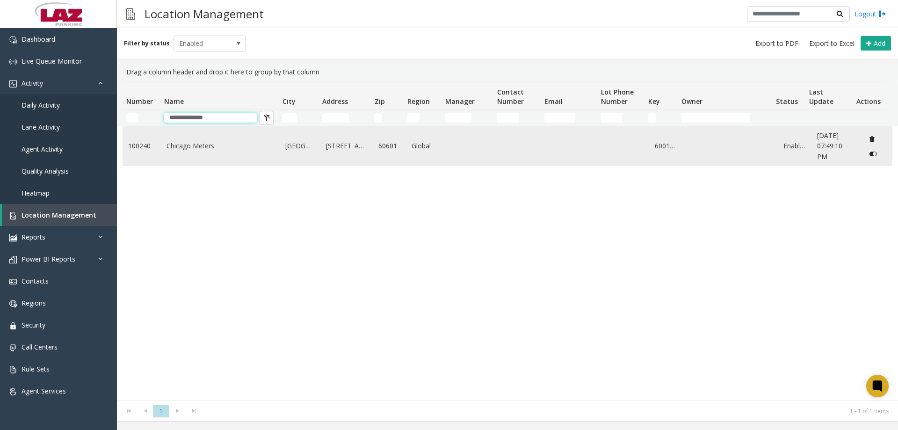
type input "**********"
click at [150, 147] on link "100240" at bounding box center [141, 146] width 27 height 10
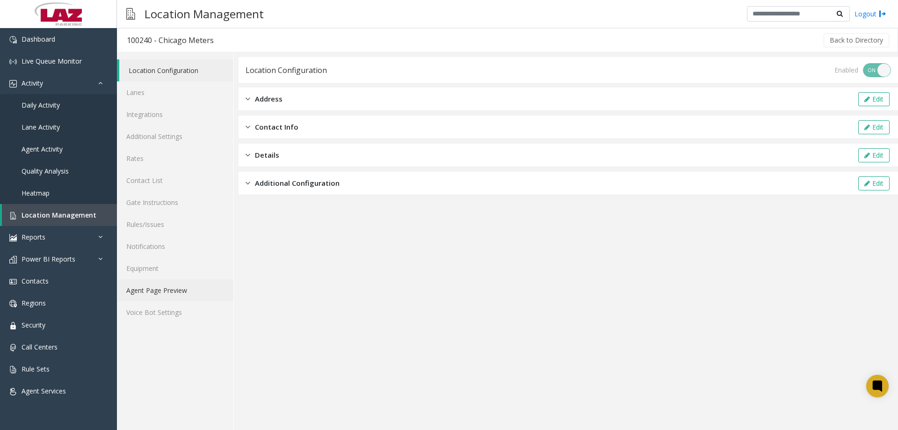
click at [148, 298] on link "Agent Page Preview" at bounding box center [175, 290] width 116 height 22
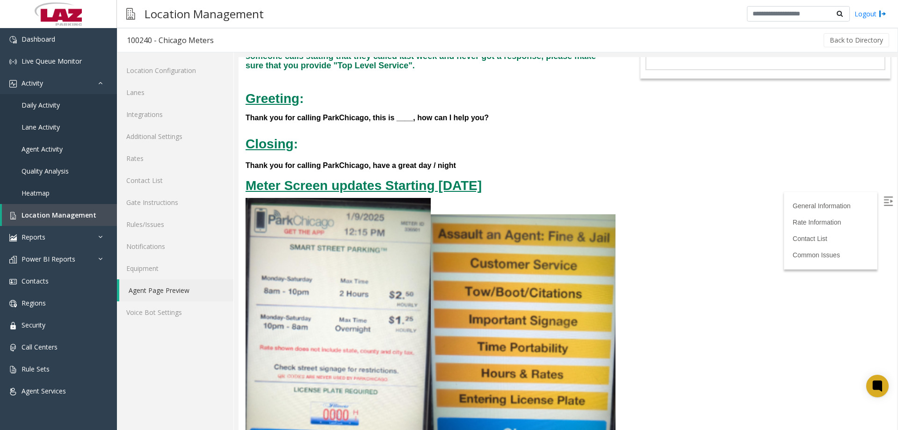
scroll to position [140, 0]
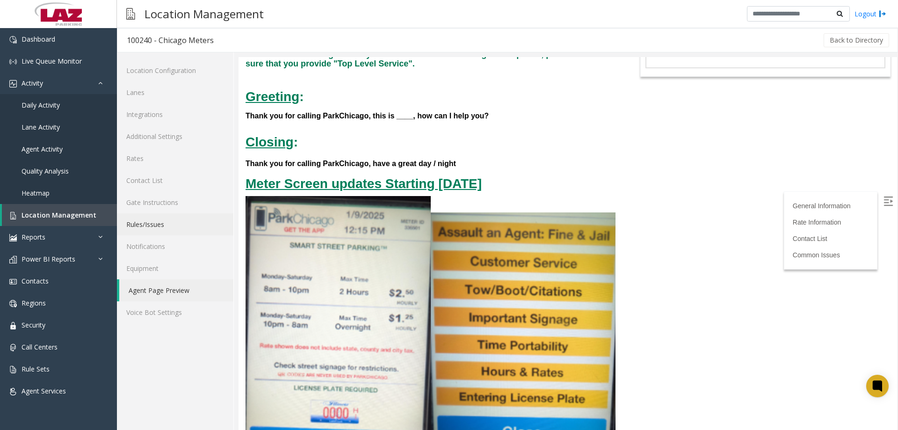
click at [155, 216] on link "Rules/Issues" at bounding box center [175, 224] width 116 height 22
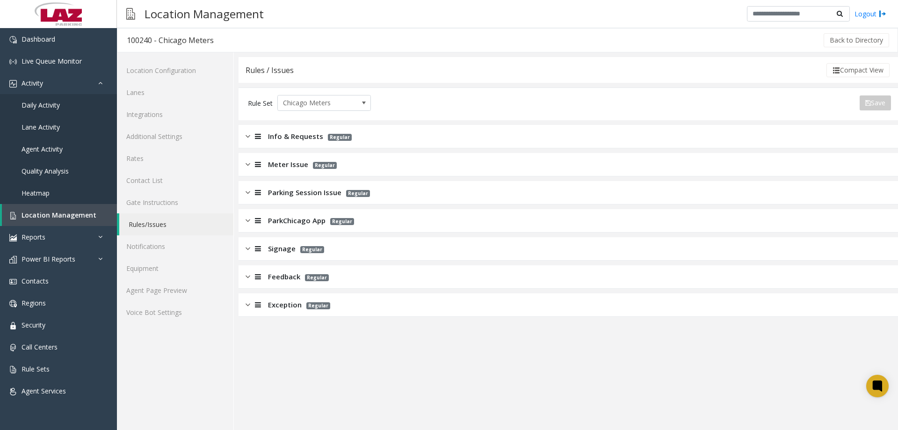
click at [279, 305] on span "Exception" at bounding box center [285, 304] width 34 height 11
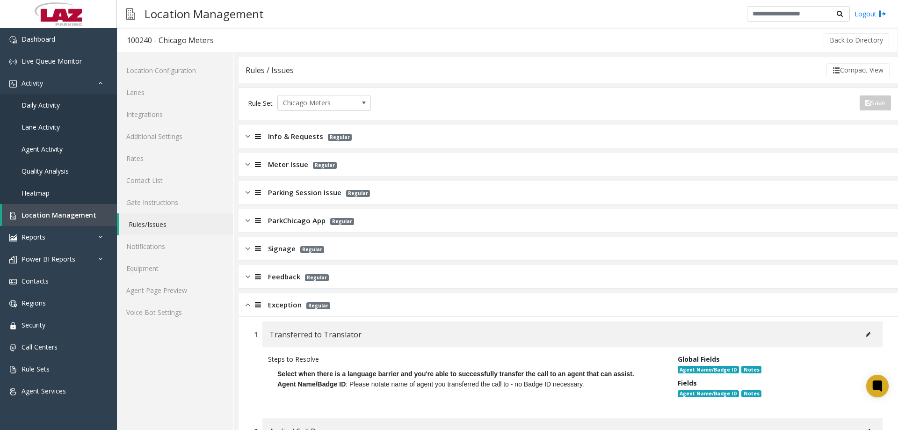
click at [281, 302] on span "Exception" at bounding box center [285, 304] width 34 height 11
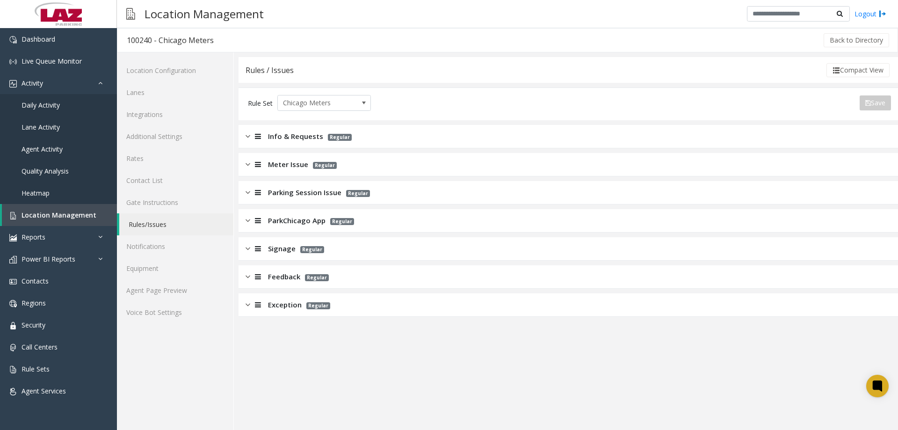
click at [285, 282] on div "Feedback Regular" at bounding box center [567, 276] width 659 height 23
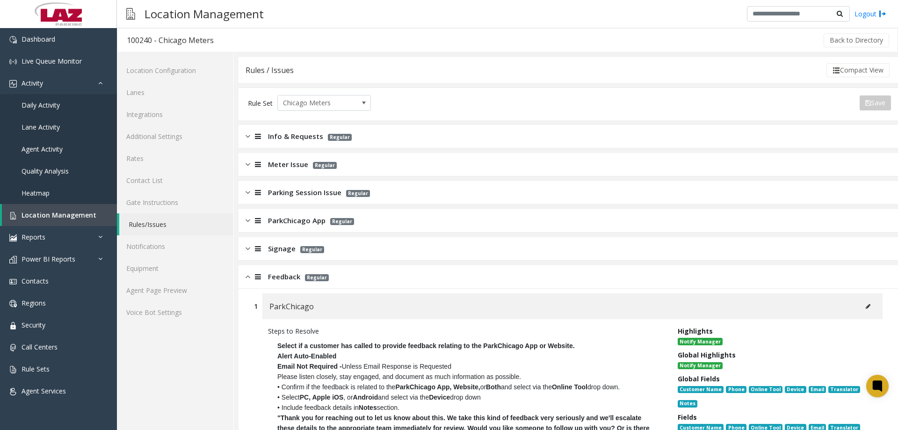
click at [285, 278] on span "Feedback" at bounding box center [284, 276] width 32 height 11
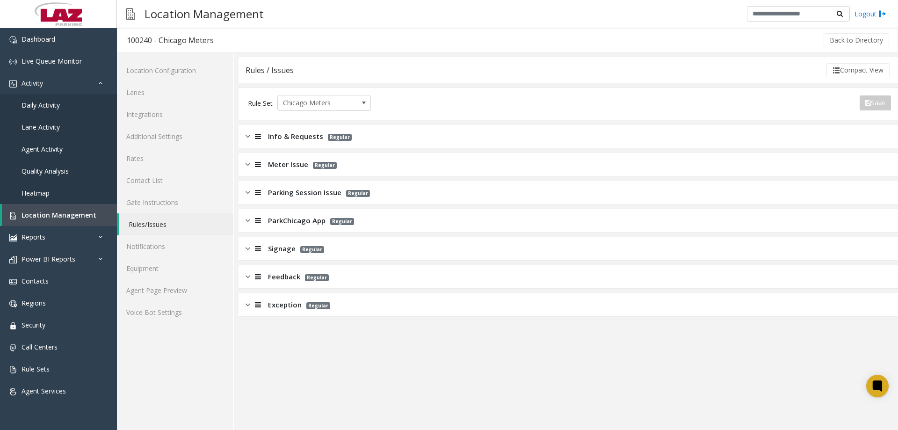
click at [292, 222] on span "ParkChicago App" at bounding box center [297, 220] width 58 height 11
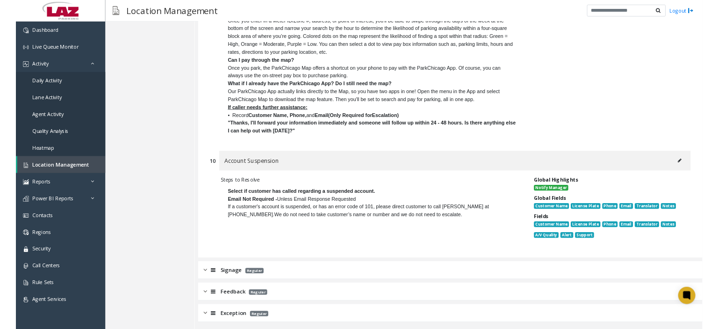
scroll to position [3511, 0]
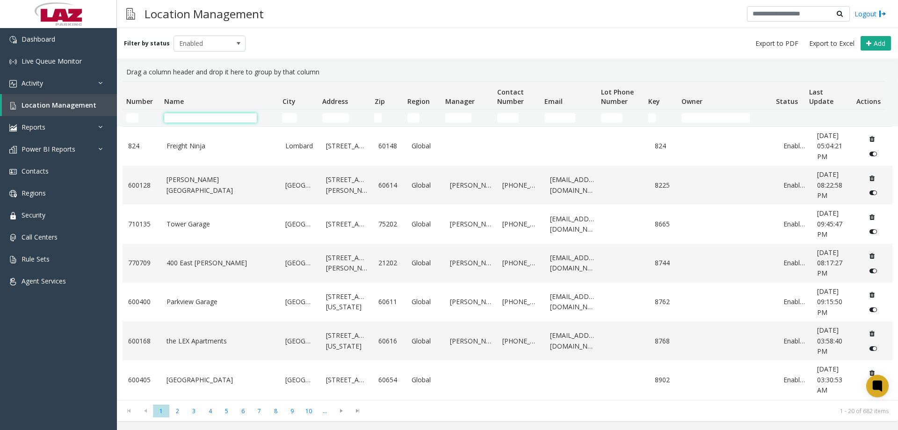
click at [193, 114] on input "Name Filter" at bounding box center [210, 117] width 93 height 9
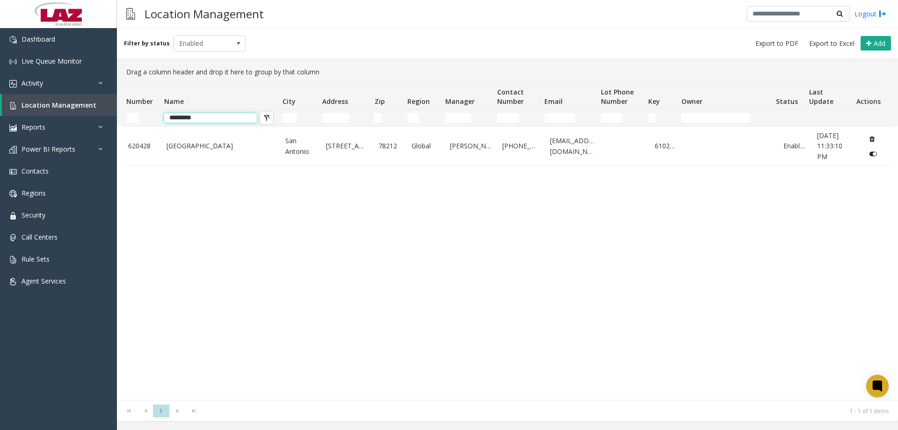
click at [221, 121] on input "*********" at bounding box center [210, 117] width 93 height 9
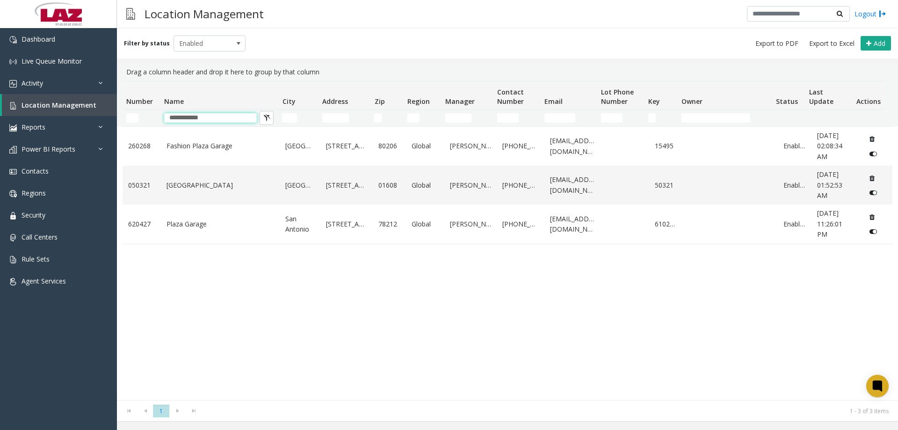
type input "**********"
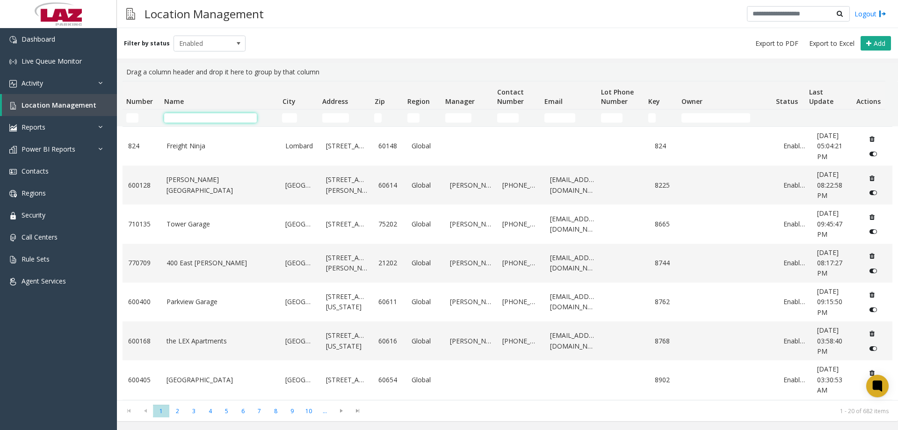
click at [215, 113] on input "Name Filter" at bounding box center [210, 117] width 93 height 9
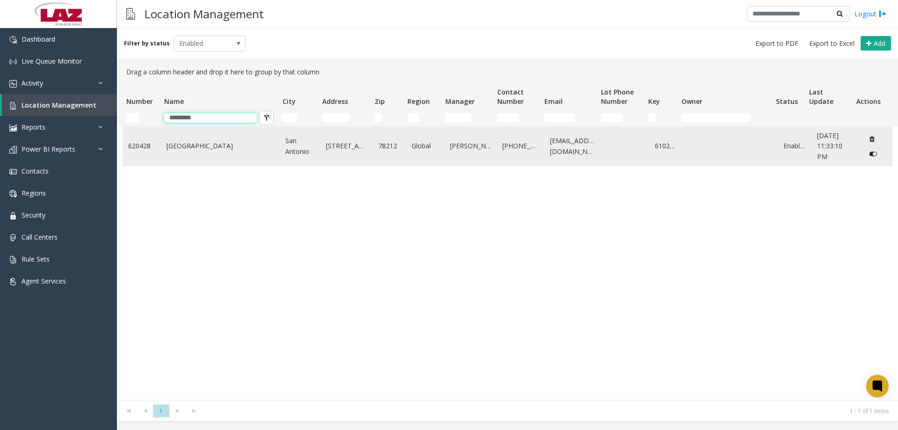
type input "*********"
click at [210, 155] on td "Metropolitan Methodist Hospital" at bounding box center [220, 146] width 119 height 39
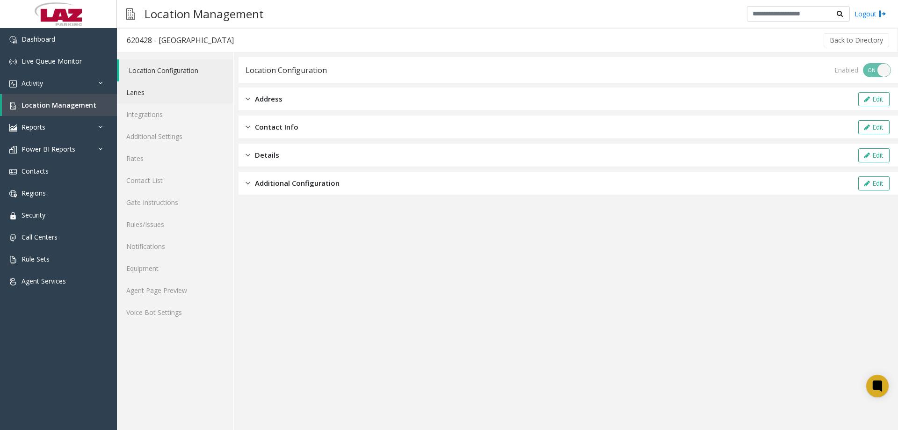
click at [155, 87] on link "Lanes" at bounding box center [175, 92] width 116 height 22
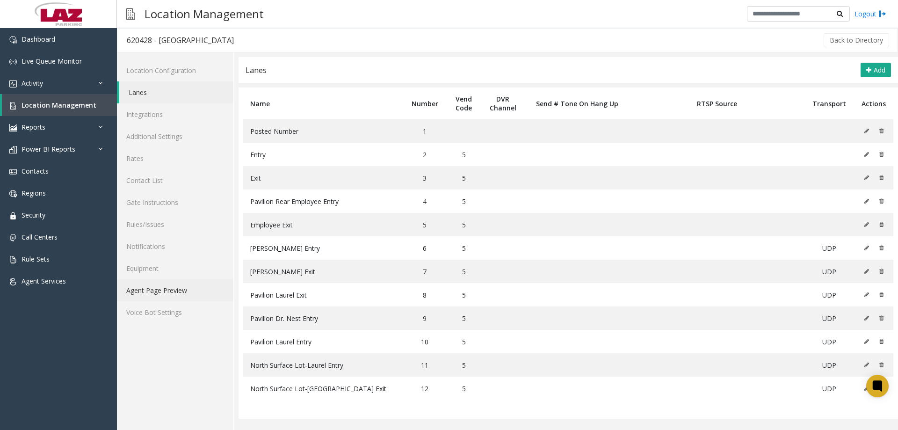
click at [164, 299] on link "Agent Page Preview" at bounding box center [175, 290] width 116 height 22
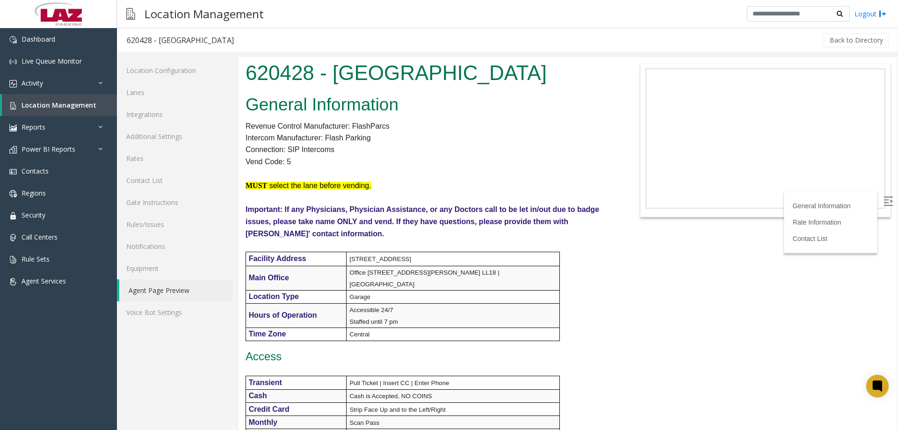
drag, startPoint x: 895, startPoint y: 112, endPoint x: 1136, endPoint y: 73, distance: 243.9
click at [271, 65] on h1 "620428 - Metropolitan Methodist Hospital" at bounding box center [430, 72] width 370 height 29
copy h1 "620428"
click at [133, 83] on link "Lanes" at bounding box center [175, 92] width 116 height 22
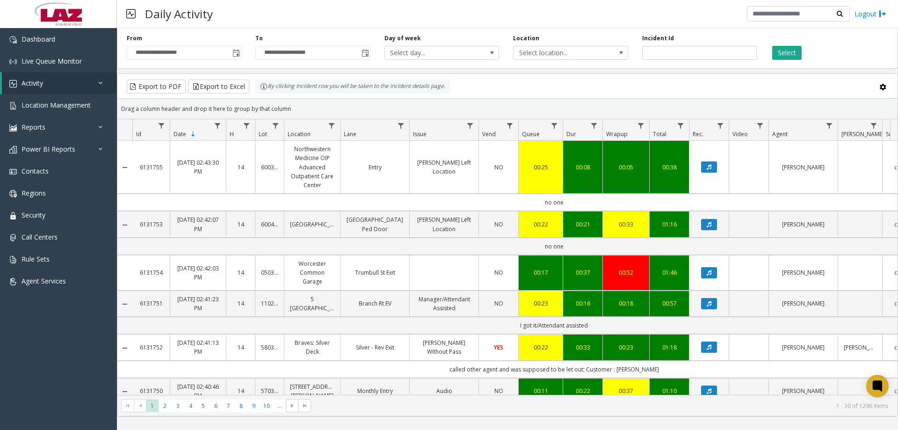
click at [549, 49] on span "Select location..." at bounding box center [558, 52] width 91 height 13
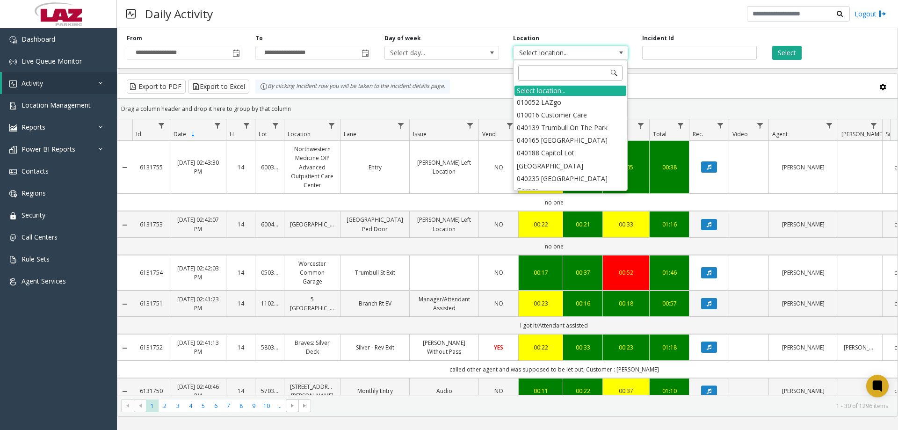
type input "******"
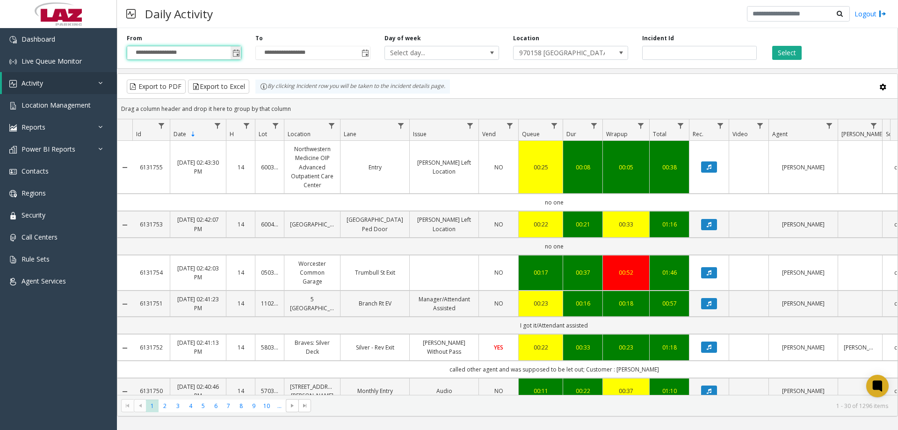
click at [190, 48] on input "**********" at bounding box center [184, 52] width 114 height 13
click at [237, 50] on app-root "**********" at bounding box center [449, 215] width 898 height 430
click at [237, 50] on span "Toggle popup" at bounding box center [235, 53] width 7 height 7
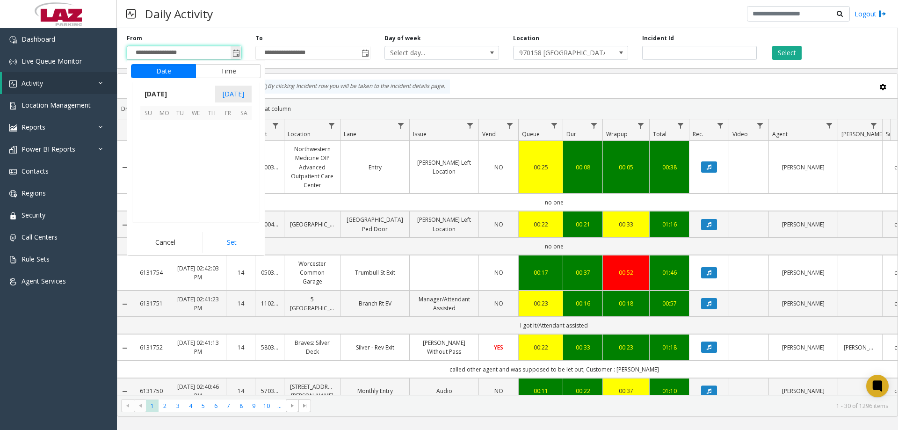
scroll to position [167785, 0]
click at [167, 142] on span "8" at bounding box center [164, 144] width 16 height 16
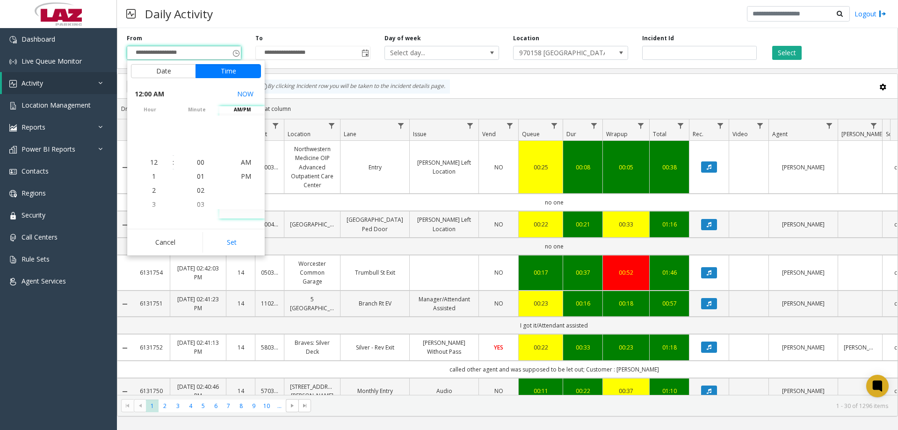
click at [231, 236] on button "Set" at bounding box center [231, 242] width 59 height 21
type input "**********"
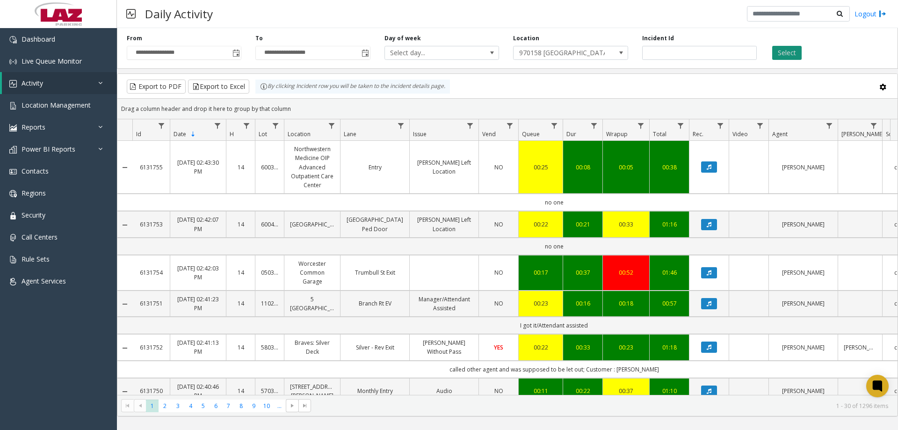
click at [774, 55] on button "Select" at bounding box center [786, 53] width 29 height 14
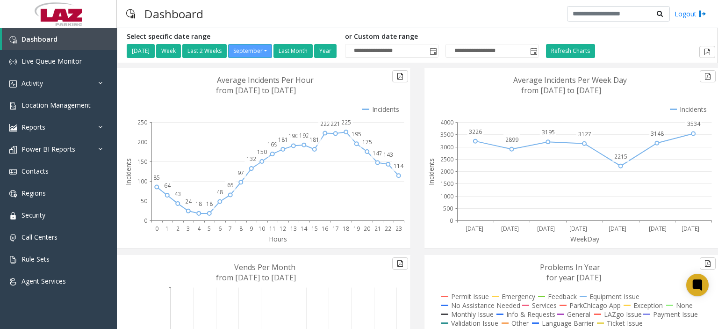
click at [268, 34] on h5 "Select specific date range" at bounding box center [232, 37] width 211 height 8
click at [58, 106] on span "Location Management" at bounding box center [56, 105] width 69 height 9
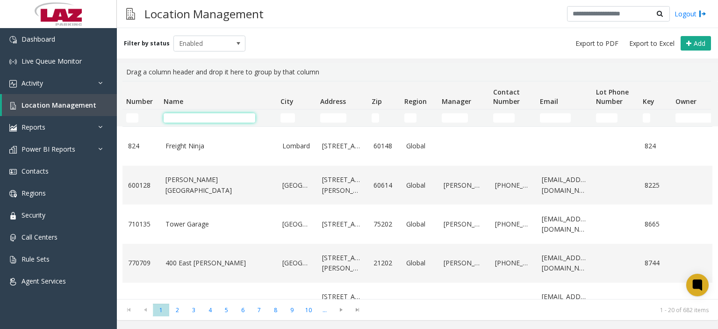
click at [197, 119] on input "Name Filter" at bounding box center [210, 117] width 92 height 9
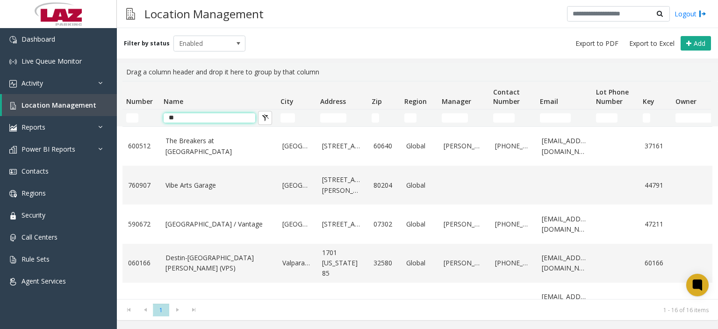
type input "*"
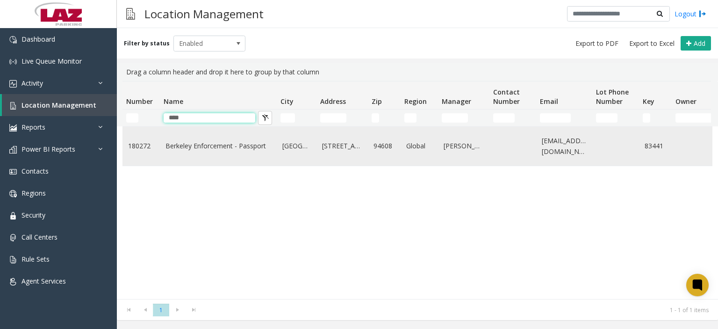
type input "****"
click at [190, 151] on link "Berkeley Enforcement - Passport" at bounding box center [218, 146] width 106 height 10
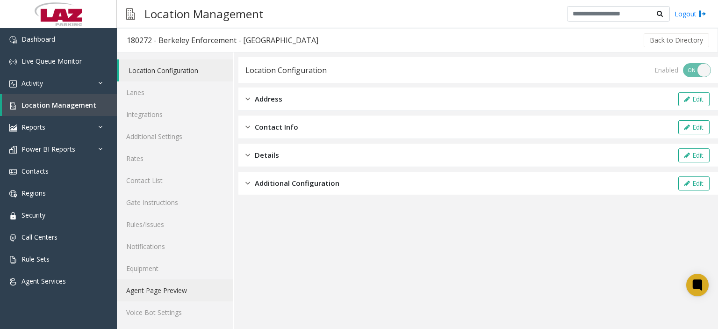
click at [166, 283] on link "Agent Page Preview" at bounding box center [175, 290] width 116 height 22
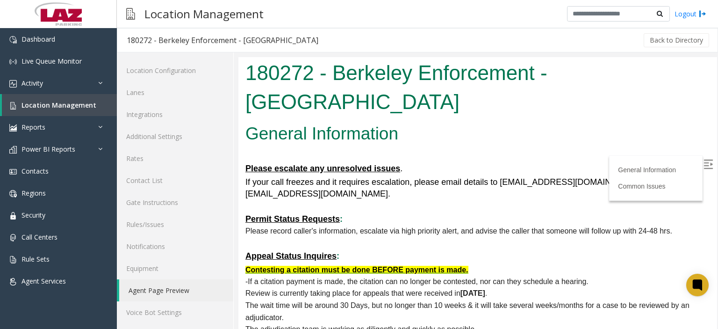
click at [704, 161] on img at bounding box center [708, 163] width 9 height 9
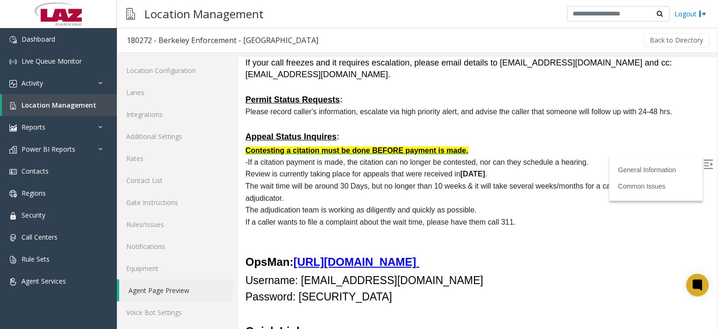
scroll to position [234, 0]
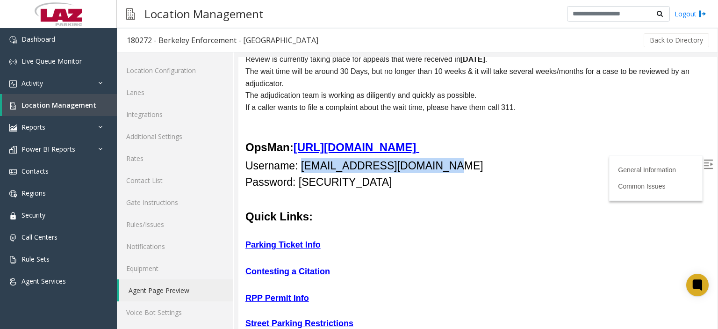
drag, startPoint x: 438, startPoint y: 138, endPoint x: 302, endPoint y: 137, distance: 135.1
click at [302, 158] on h4 "Username: [EMAIL_ADDRESS][DOMAIN_NAME]" at bounding box center [477, 165] width 465 height 15
copy font "berkeley@lazccsupport.com"
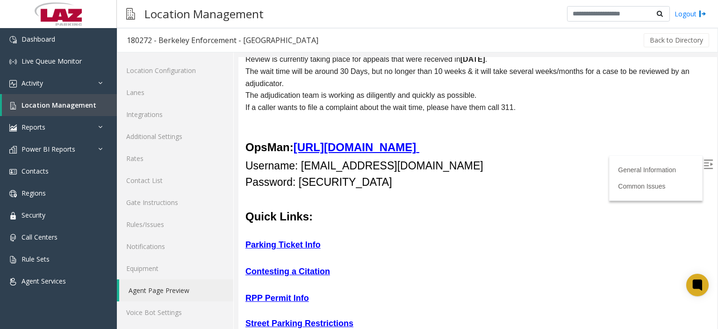
click at [321, 176] on font "Password: [SECURITY_DATA]" at bounding box center [318, 182] width 147 height 12
click at [344, 176] on font "Password: [SECURITY_DATA]" at bounding box center [318, 182] width 147 height 12
drag, startPoint x: 343, startPoint y: 156, endPoint x: 307, endPoint y: 154, distance: 36.5
click at [307, 176] on font "Password: [SECURITY_DATA]" at bounding box center [318, 182] width 147 height 12
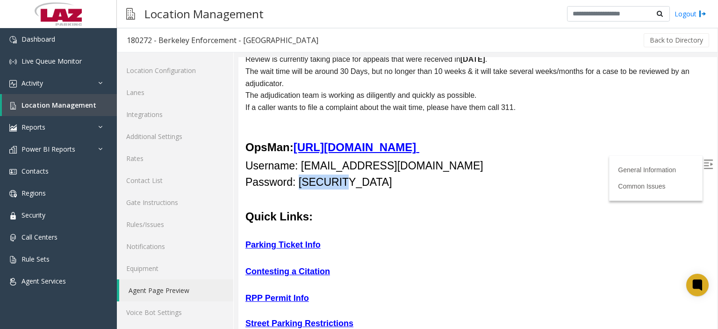
copy font "LAZ2020!"
click at [328, 159] on font "Username: [EMAIL_ADDRESS][DOMAIN_NAME]" at bounding box center [364, 165] width 238 height 12
click at [329, 159] on font "Username: [EMAIL_ADDRESS][DOMAIN_NAME]" at bounding box center [364, 165] width 238 height 12
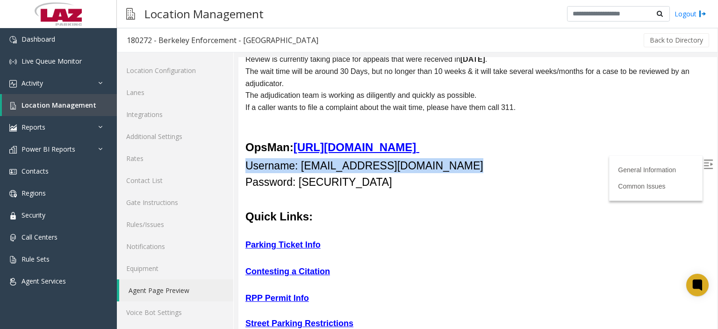
click at [329, 159] on font "Username: [EMAIL_ADDRESS][DOMAIN_NAME]" at bounding box center [364, 165] width 238 height 12
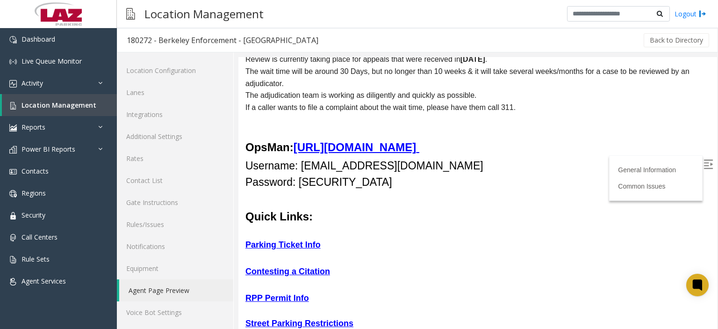
drag, startPoint x: 388, startPoint y: 146, endPoint x: 400, endPoint y: 145, distance: 12.2
click at [389, 174] on h4 "Password: [SECURITY_DATA]" at bounding box center [477, 181] width 465 height 15
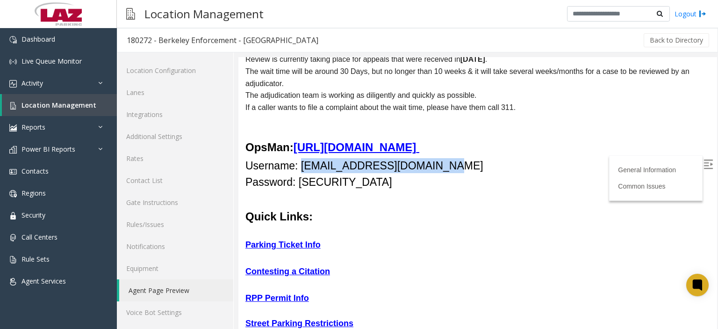
drag, startPoint x: 451, startPoint y: 134, endPoint x: 302, endPoint y: 135, distance: 148.7
click at [302, 158] on h4 "Username: [EMAIL_ADDRESS][DOMAIN_NAME]" at bounding box center [477, 165] width 465 height 15
copy font "berkeley@lazccsupport.com"
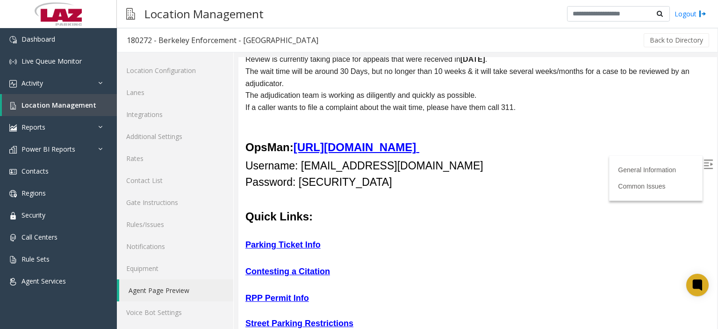
click at [321, 176] on font "Password: [SECURITY_DATA]" at bounding box center [318, 182] width 147 height 12
click at [322, 176] on font "Password: [SECURITY_DATA]" at bounding box center [318, 182] width 147 height 12
click at [331, 176] on font "Password: [SECURITY_DATA]" at bounding box center [318, 182] width 147 height 12
click at [362, 174] on h4 "Password: [SECURITY_DATA]" at bounding box center [477, 181] width 465 height 15
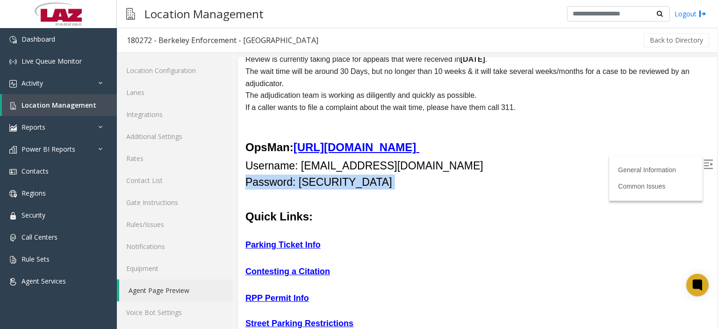
click at [348, 174] on h4 "Password: [SECURITY_DATA]" at bounding box center [477, 181] width 465 height 15
drag, startPoint x: 338, startPoint y: 153, endPoint x: 299, endPoint y: 157, distance: 39.9
click at [299, 174] on h4 "Password: [SECURITY_DATA]" at bounding box center [477, 181] width 465 height 15
copy font "LAZ2020!"
click at [368, 208] on p "Quick Links:" at bounding box center [477, 217] width 465 height 18
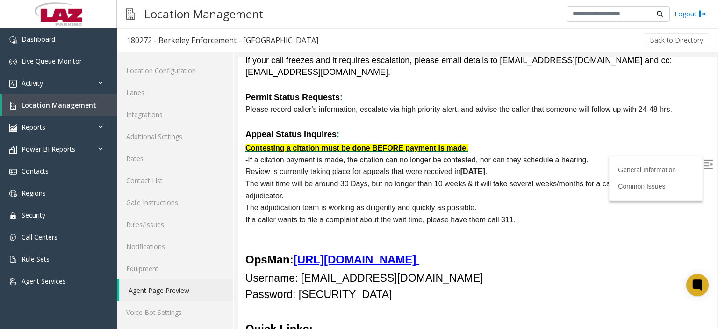
scroll to position [280, 0]
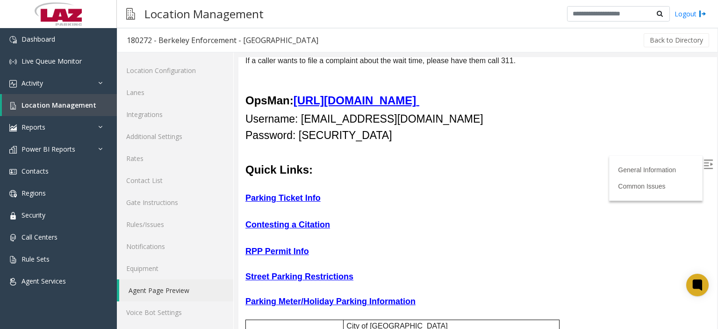
click at [392, 113] on font "Username: [EMAIL_ADDRESS][DOMAIN_NAME]" at bounding box center [364, 119] width 238 height 12
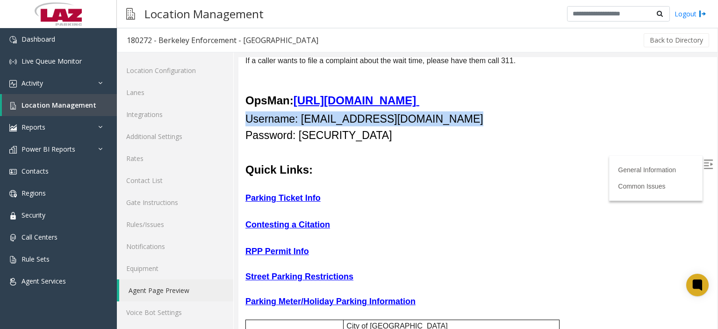
click at [392, 113] on font "Username: [EMAIL_ADDRESS][DOMAIN_NAME]" at bounding box center [364, 119] width 238 height 12
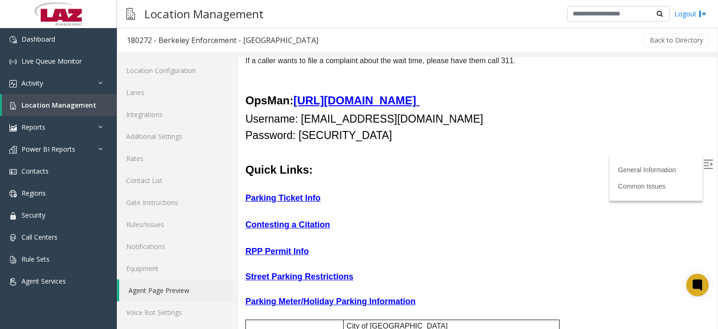
click at [454, 128] on h4 "Password: [SECURITY_DATA]" at bounding box center [477, 135] width 465 height 15
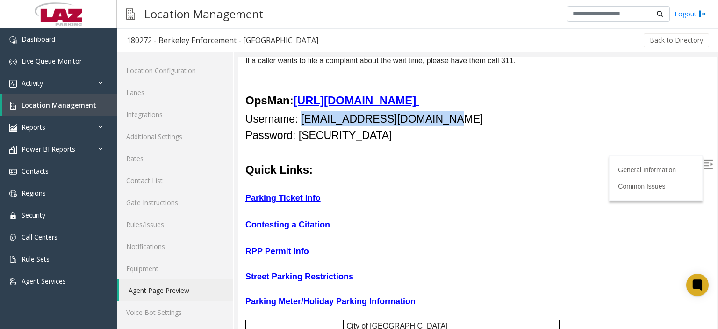
drag, startPoint x: 377, startPoint y: 93, endPoint x: 301, endPoint y: 94, distance: 75.7
click at [301, 111] on h4 "Username: [EMAIL_ADDRESS][DOMAIN_NAME]" at bounding box center [477, 118] width 465 height 15
copy font "berkeley@lazccsupport.com"
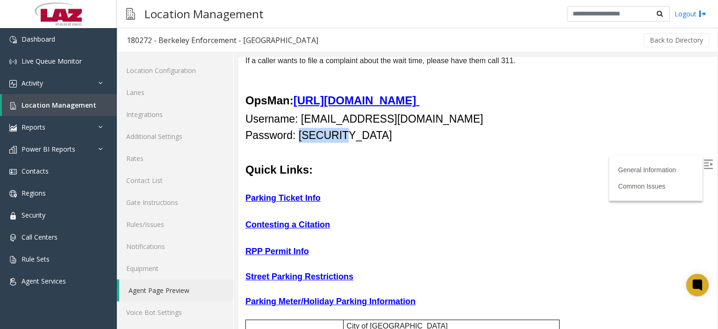
drag, startPoint x: 346, startPoint y: 105, endPoint x: 299, endPoint y: 107, distance: 47.7
click at [299, 128] on h4 "Password: [SECURITY_DATA]" at bounding box center [477, 135] width 465 height 15
copy font "LAZ2020!"
click at [371, 113] on font "Username: [EMAIL_ADDRESS][DOMAIN_NAME]" at bounding box center [364, 119] width 238 height 12
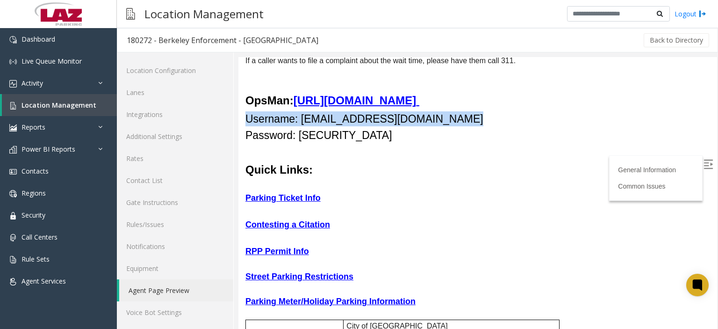
click at [371, 113] on font "Username: [EMAIL_ADDRESS][DOMAIN_NAME]" at bounding box center [364, 119] width 238 height 12
click at [442, 111] on h4 "Username: [EMAIL_ADDRESS][DOMAIN_NAME]" at bounding box center [477, 118] width 465 height 15
drag, startPoint x: 439, startPoint y: 91, endPoint x: 301, endPoint y: 89, distance: 138.4
click at [301, 111] on h4 "Username: [EMAIL_ADDRESS][DOMAIN_NAME]" at bounding box center [477, 118] width 465 height 15
copy font "berkeley@lazccsupport.com"
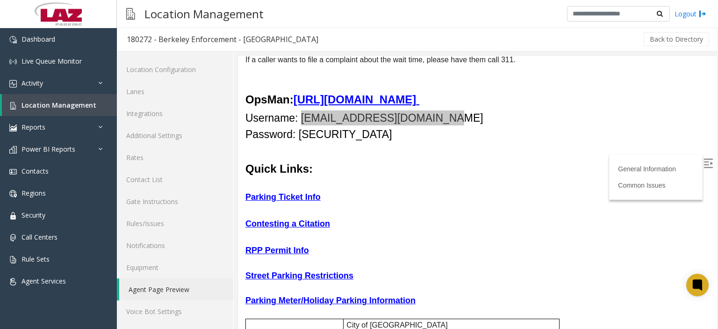
scroll to position [0, 0]
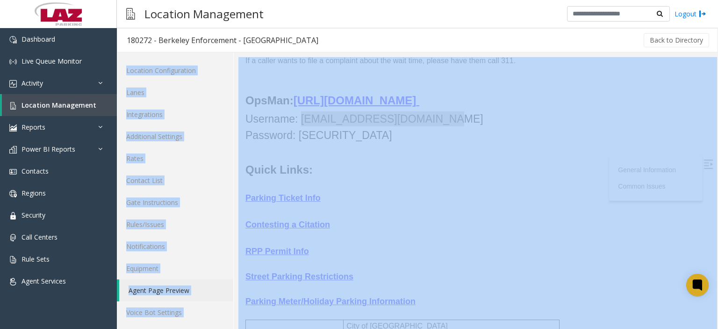
drag, startPoint x: 716, startPoint y: 132, endPoint x: 675, endPoint y: 45, distance: 96.6
click at [718, 39] on div "180272 - Berkeley Enforcement - Passport Back to Directory Location Configurati…" at bounding box center [417, 178] width 601 height 301
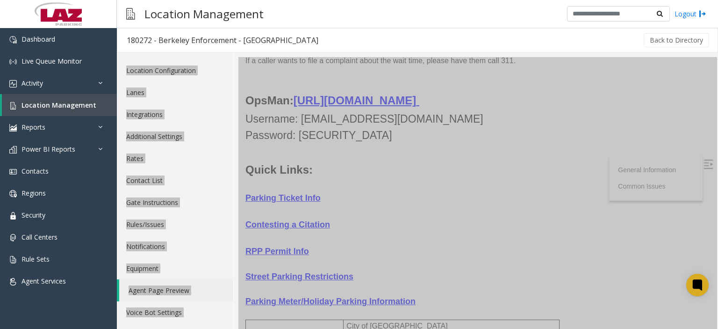
click at [556, 179] on p at bounding box center [477, 185] width 465 height 12
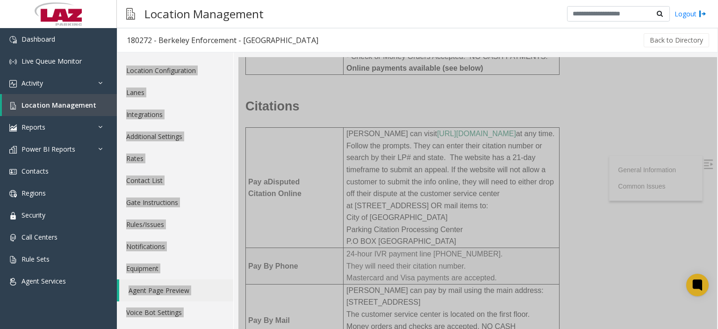
scroll to position [935, 0]
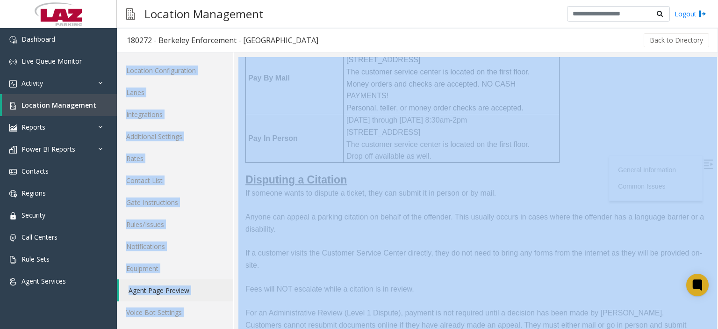
click at [209, 295] on link "Agent Page Preview" at bounding box center [176, 290] width 114 height 22
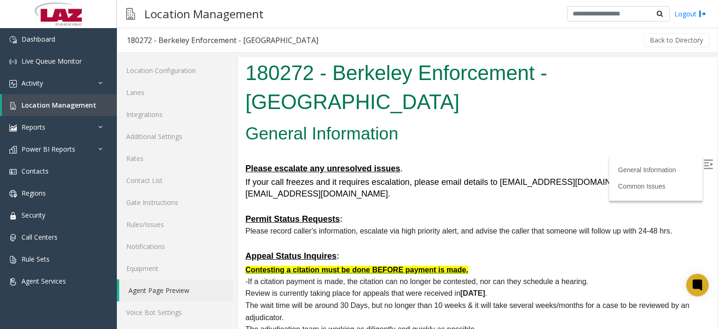
click at [704, 167] on img at bounding box center [708, 163] width 9 height 9
drag, startPoint x: 708, startPoint y: 78, endPoint x: 680, endPoint y: 70, distance: 29.5
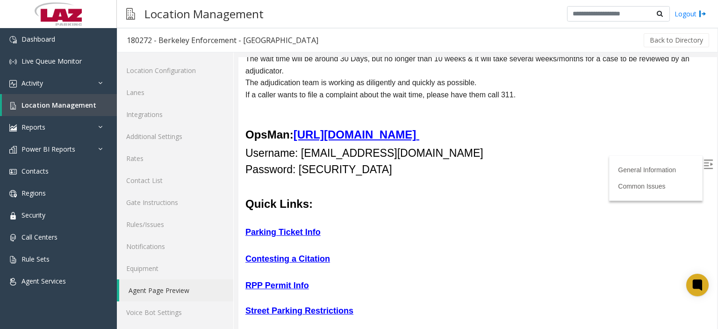
scroll to position [234, 0]
